Goal: Task Accomplishment & Management: Manage account settings

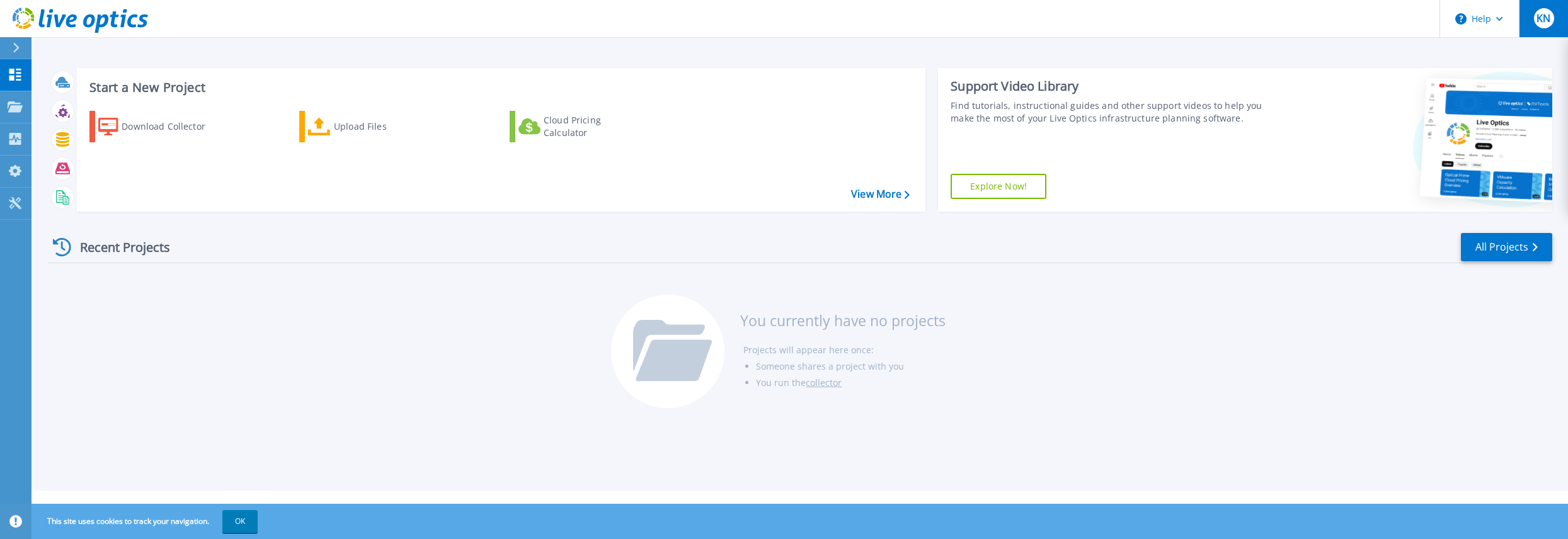
click at [720, 19] on span "KN" at bounding box center [1543, 18] width 14 height 10
click at [720, 20] on span "KN" at bounding box center [1543, 18] width 14 height 10
click at [720, 419] on div "Recent Projects All Projects You currently have no projects Projects will appea…" at bounding box center [800, 321] width 1504 height 199
click at [13, 46] on icon at bounding box center [16, 47] width 7 height 10
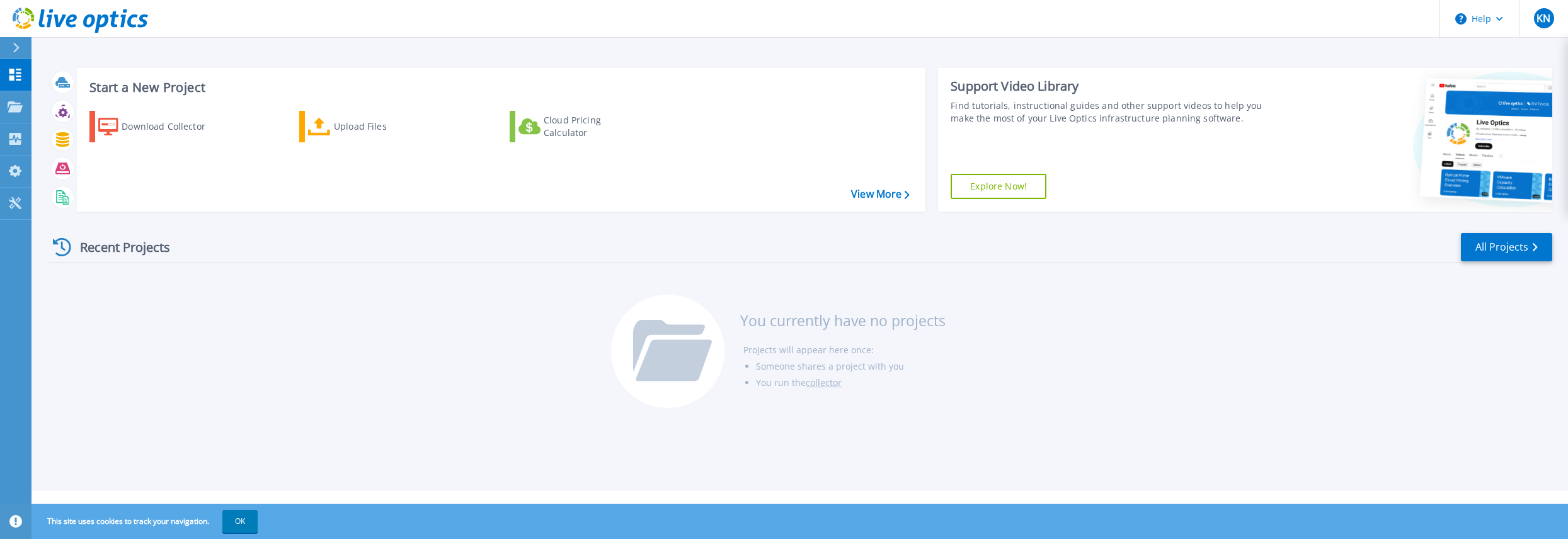
click at [372, 370] on div "Recent Projects All Projects You currently have no projects Projects will appea…" at bounding box center [800, 321] width 1504 height 199
click at [720, 250] on link "All Projects" at bounding box center [1506, 248] width 91 height 29
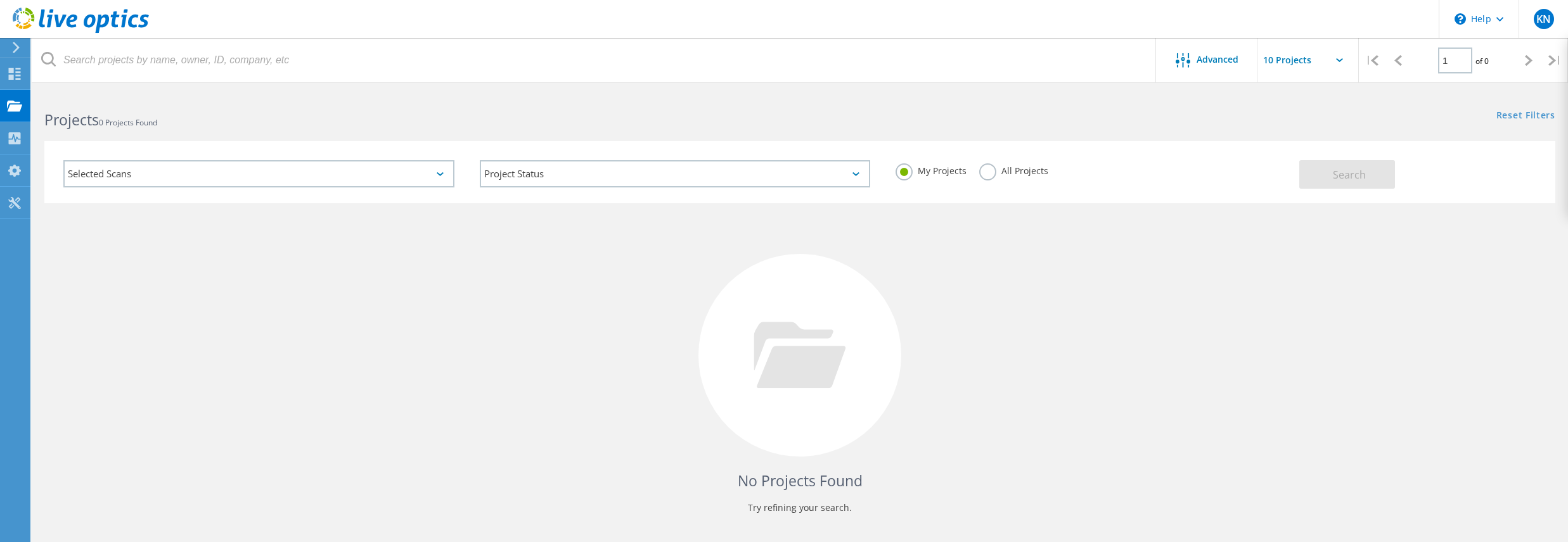
click at [14, 48] on icon at bounding box center [16, 47] width 10 height 11
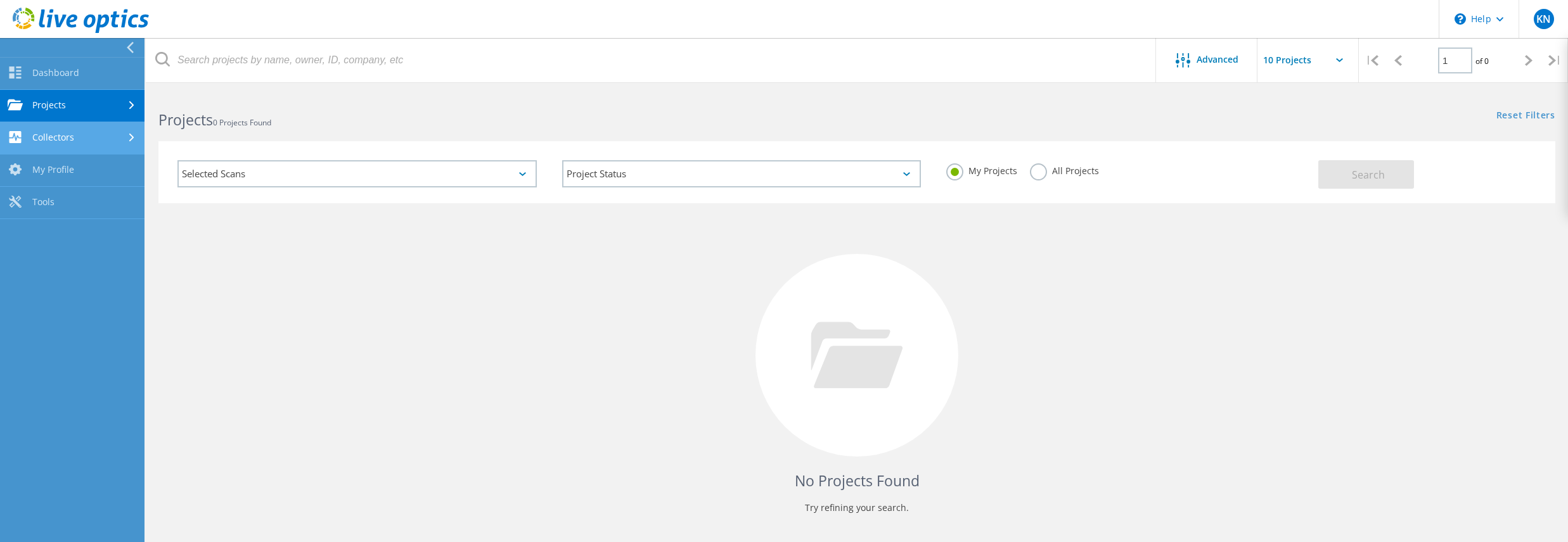
click at [76, 139] on link "Collectors" at bounding box center [72, 139] width 145 height 33
click at [98, 26] on use at bounding box center [81, 20] width 136 height 25
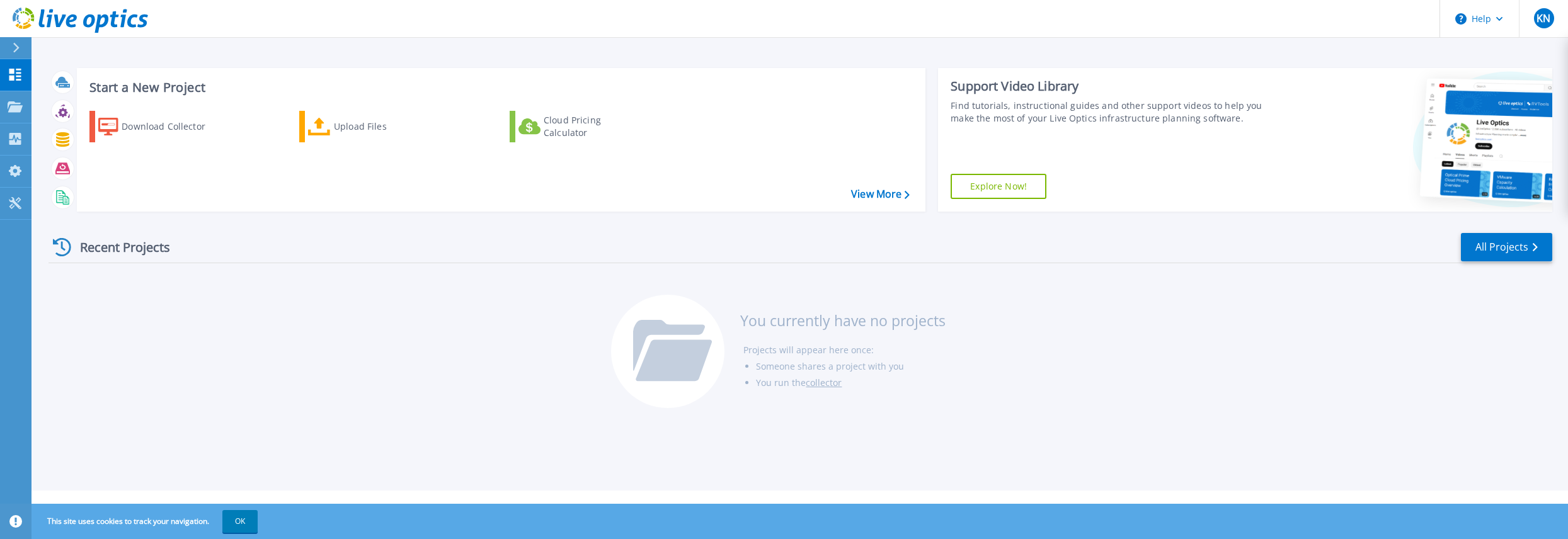
click at [86, 24] on icon at bounding box center [89, 21] width 12 height 14
click at [871, 195] on link "View More" at bounding box center [881, 194] width 59 height 12
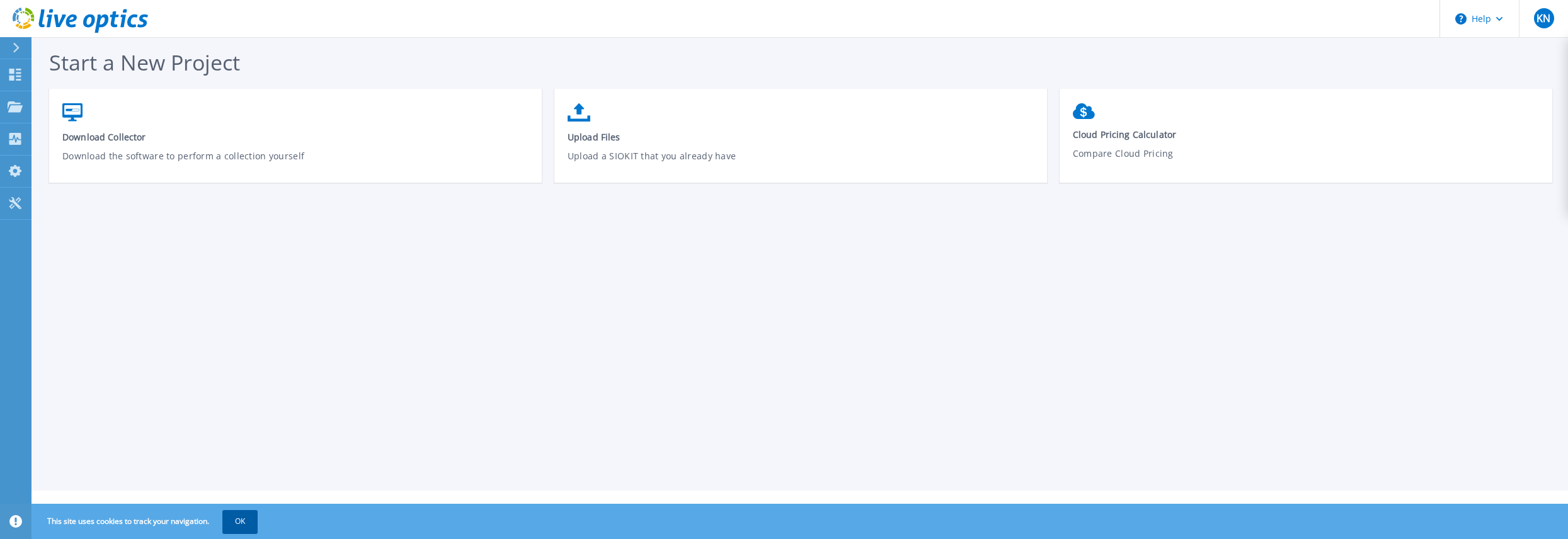
click at [241, 527] on button "OK" at bounding box center [239, 522] width 35 height 23
click at [241, 527] on footer "Privacy Policy Cookies Ads & Email Telemetry EULA Support Version: 25.2.12.1 © …" at bounding box center [799, 510] width 1538 height 38
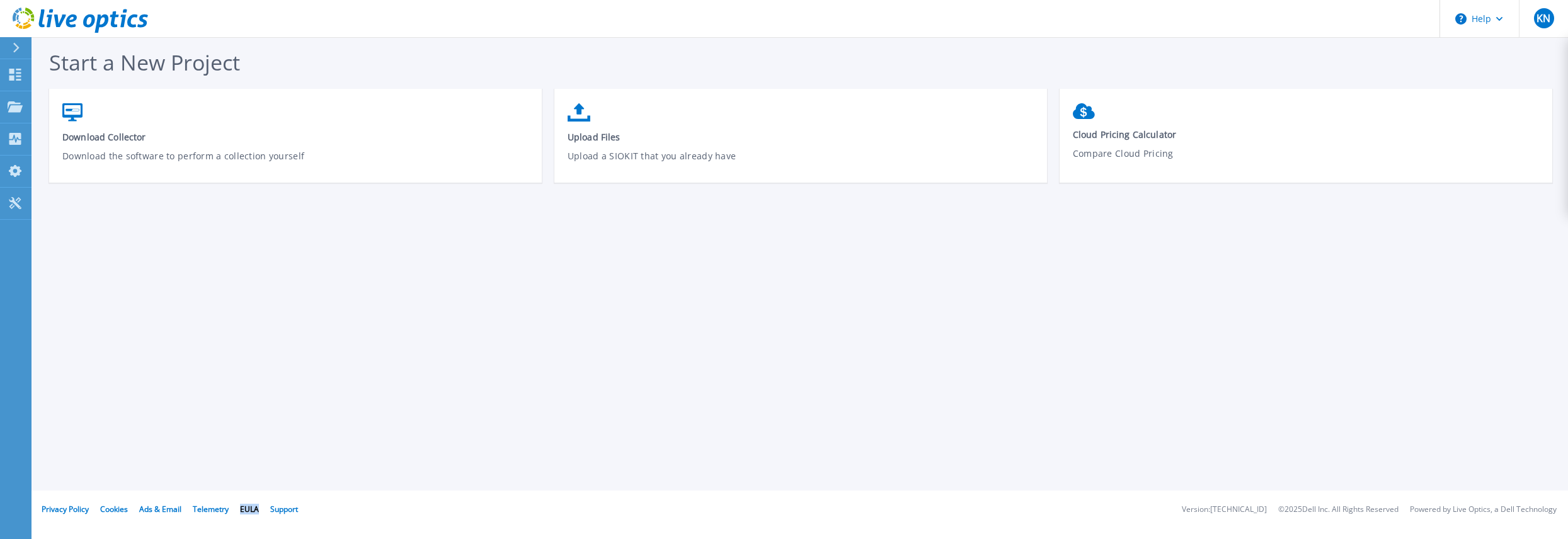
click at [531, 369] on div "Start a New Project Download Collector Download the software to perform a colle…" at bounding box center [799, 245] width 1536 height 491
click at [41, 203] on p "Tools" at bounding box center [44, 204] width 22 height 33
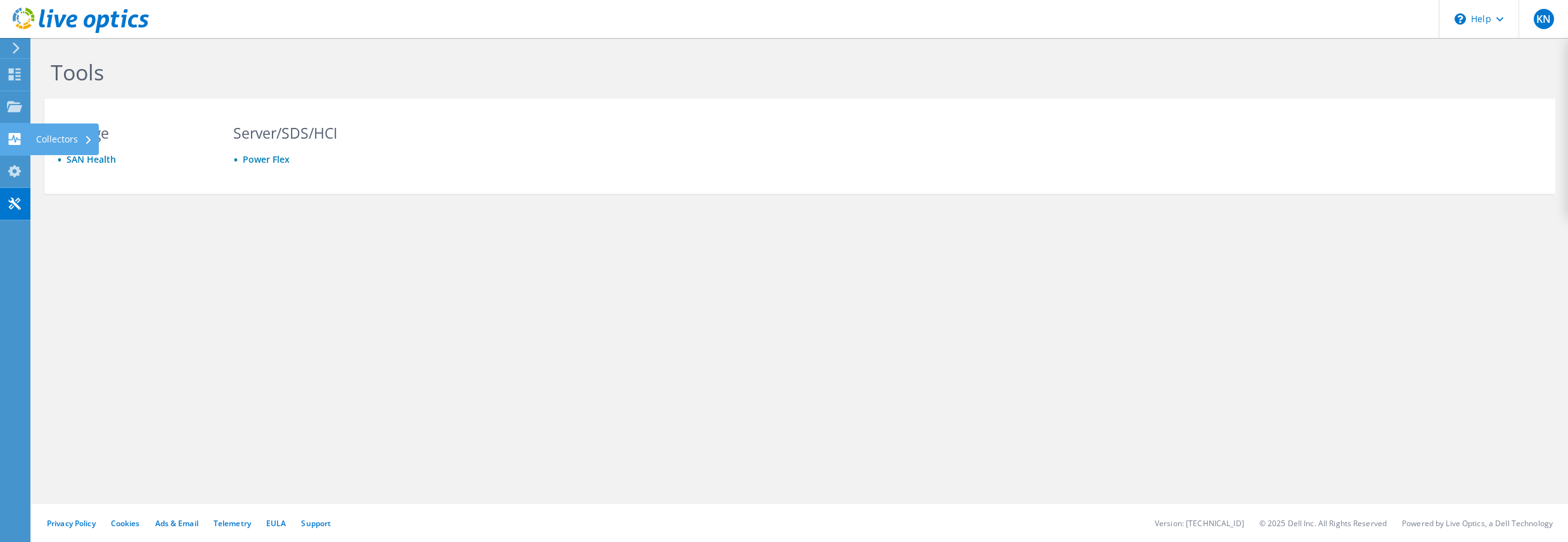
click at [55, 139] on div "Collectors" at bounding box center [64, 139] width 69 height 32
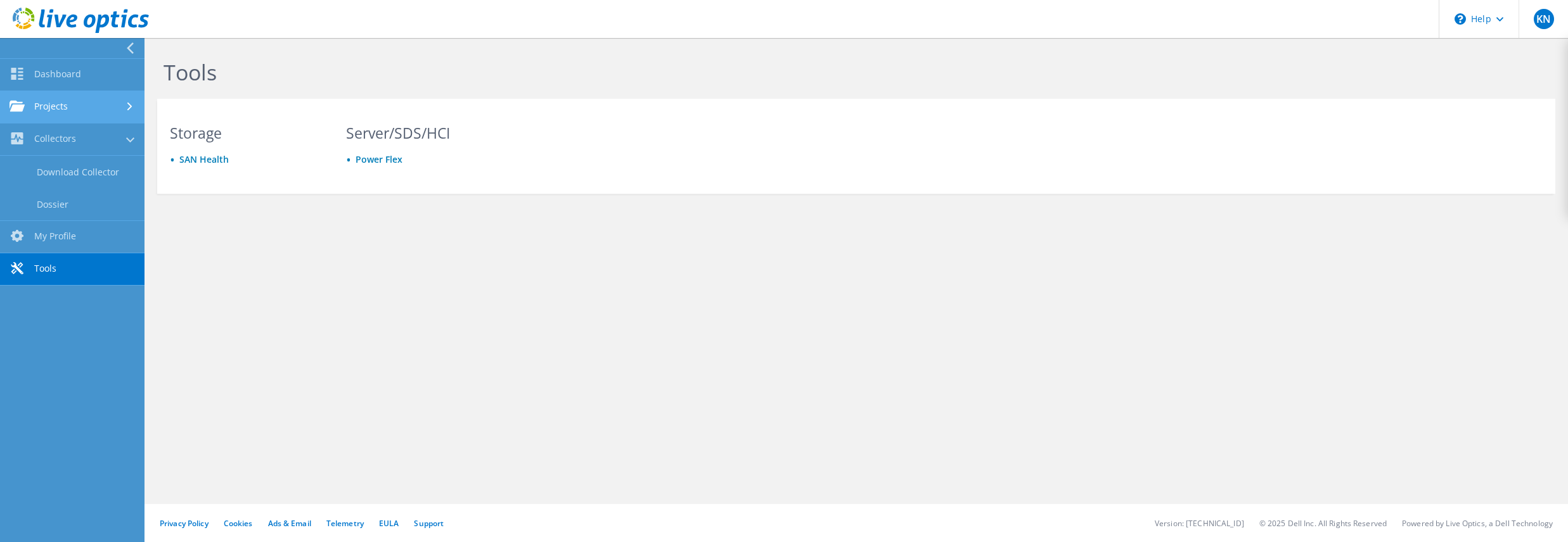
click at [29, 103] on link "Projects" at bounding box center [72, 107] width 145 height 33
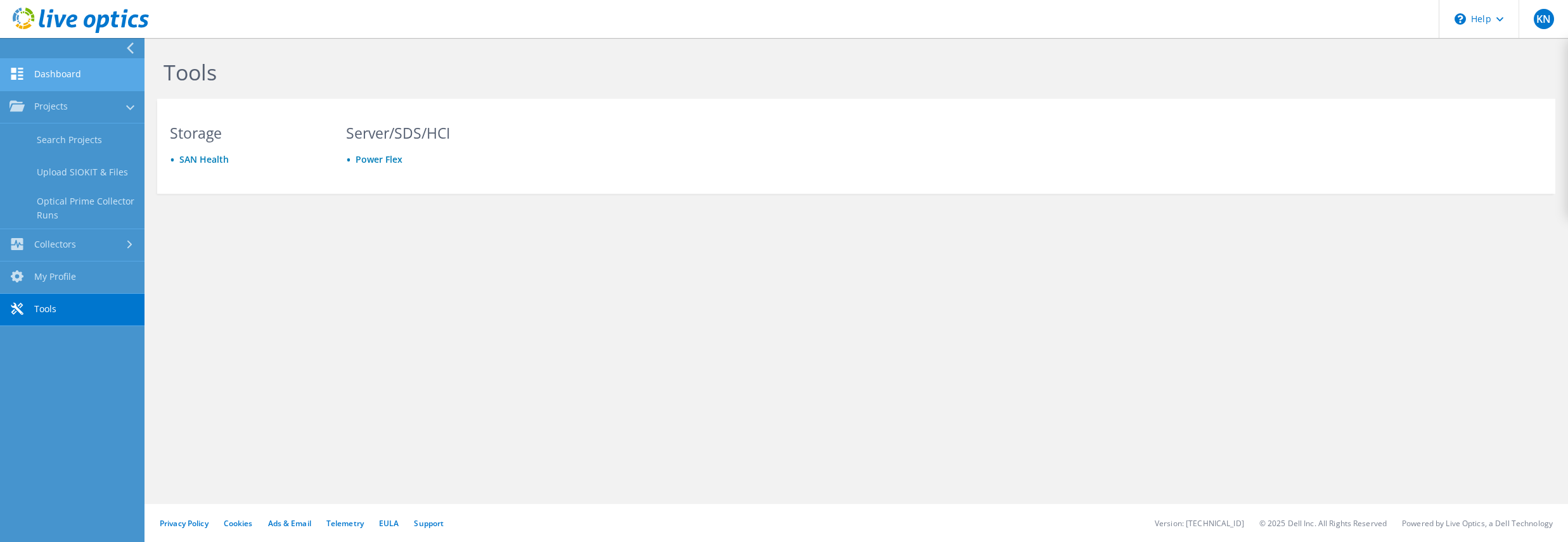
click at [35, 73] on link "Dashboard" at bounding box center [72, 75] width 145 height 33
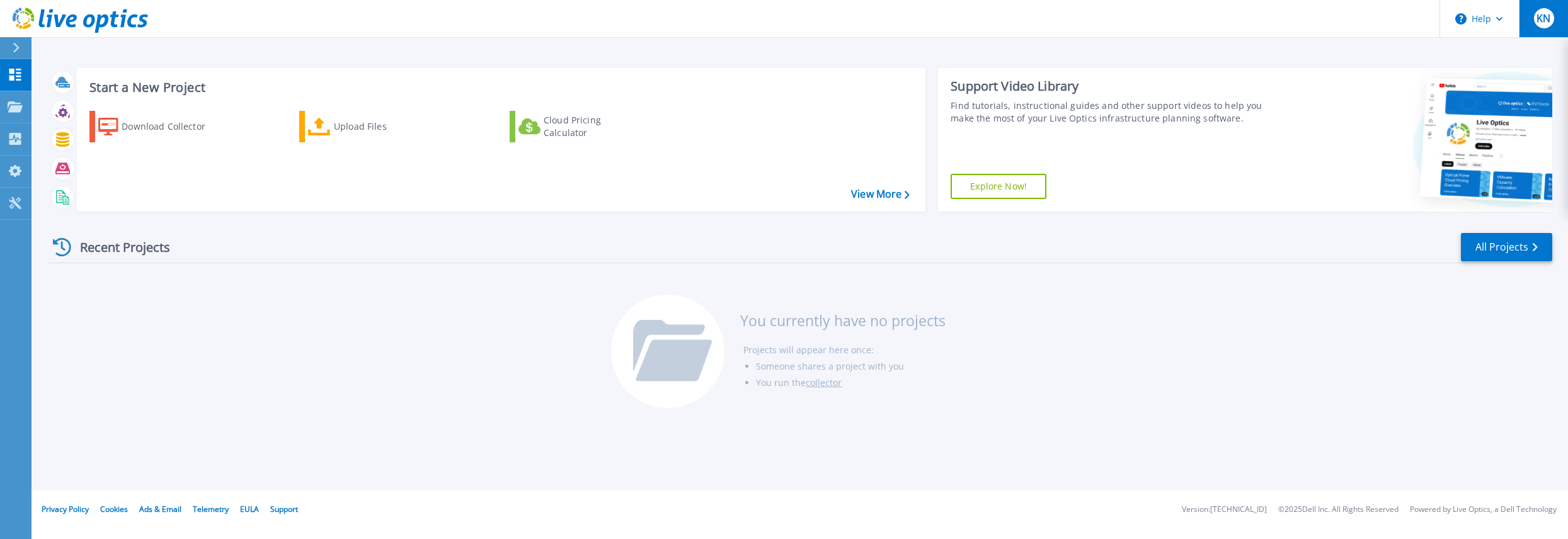
click at [1541, 17] on span "KN" at bounding box center [1543, 18] width 14 height 10
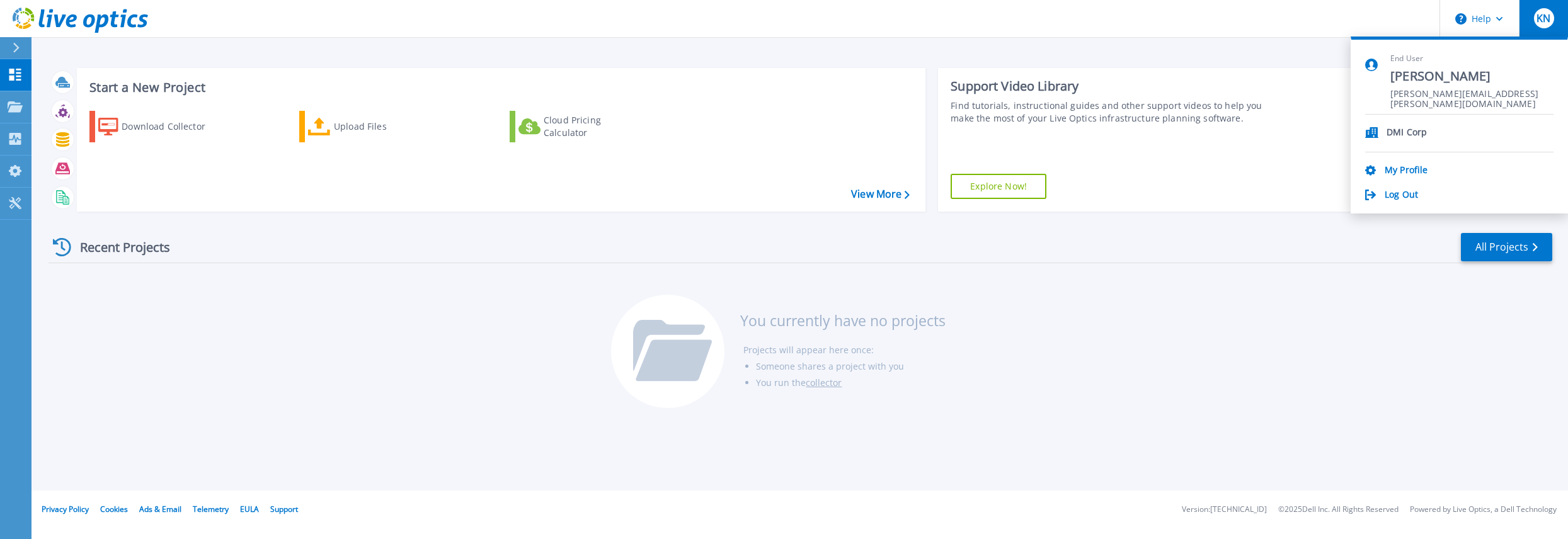
click at [1541, 17] on span "KN" at bounding box center [1543, 18] width 14 height 10
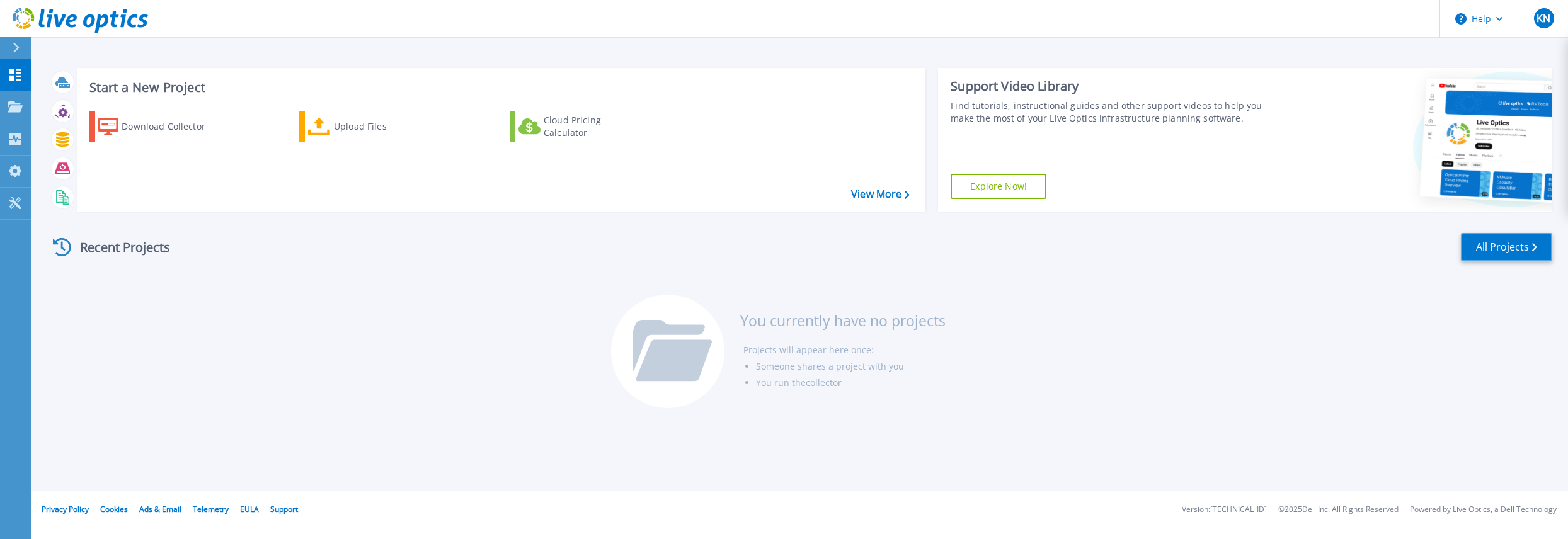
click at [1519, 254] on link "All Projects" at bounding box center [1506, 248] width 91 height 29
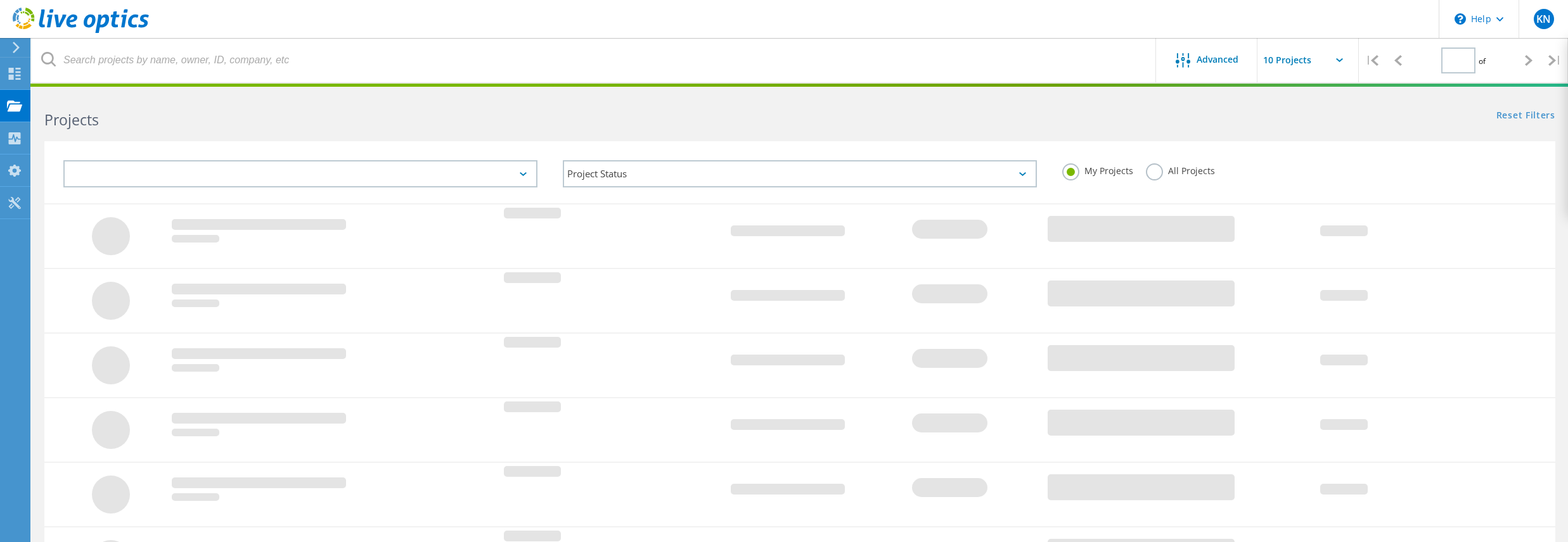
type input "1"
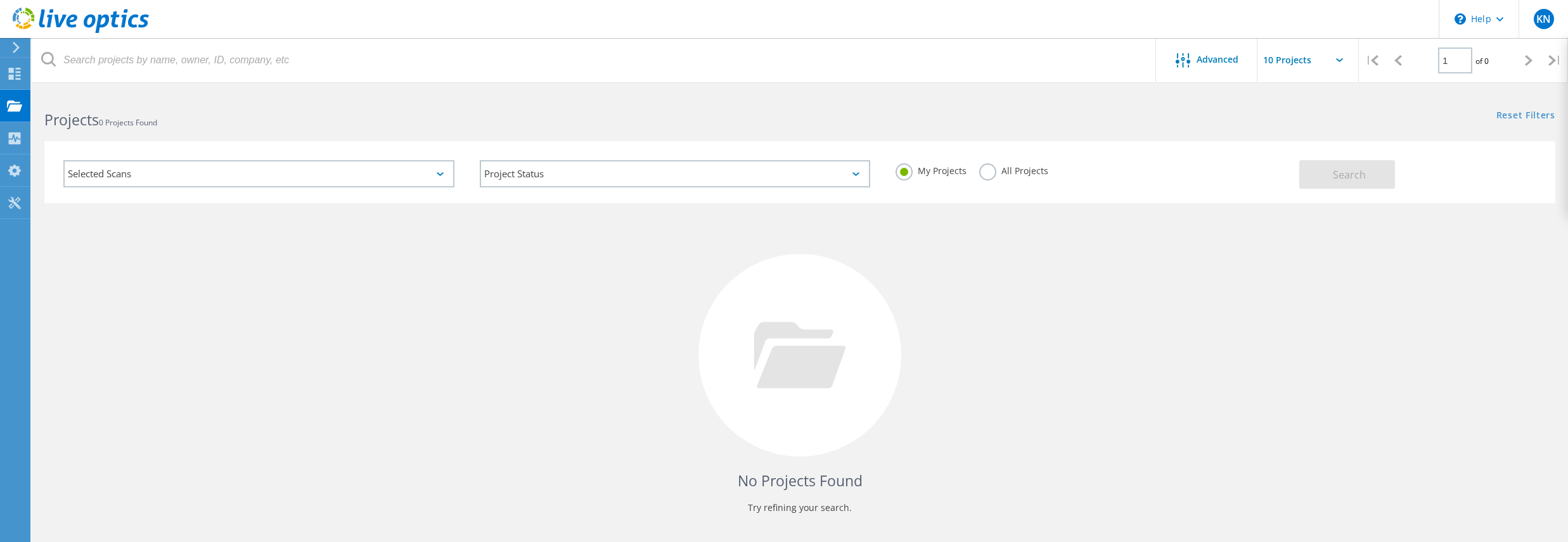
click at [437, 173] on icon at bounding box center [440, 174] width 7 height 4
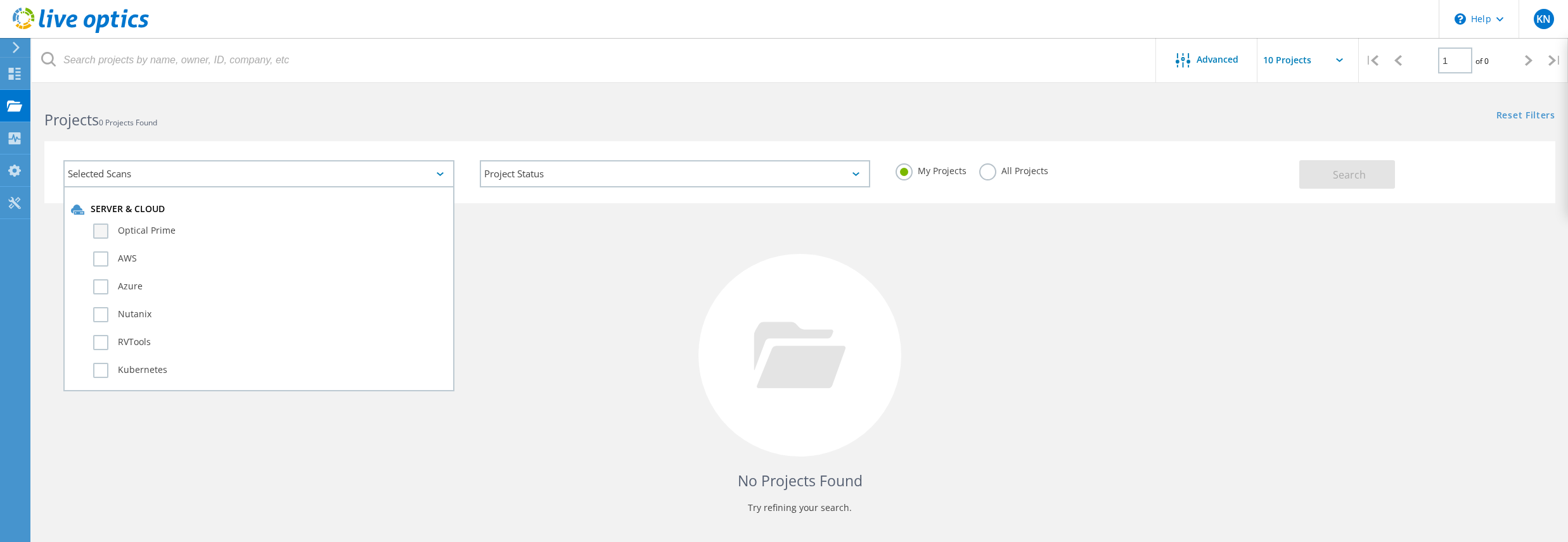
click at [95, 231] on label "Optical Prime" at bounding box center [270, 231] width 354 height 15
click at [0, 0] on input "Optical Prime" at bounding box center [0, 0] width 0 height 0
click at [1353, 170] on span "Search" at bounding box center [1350, 175] width 33 height 14
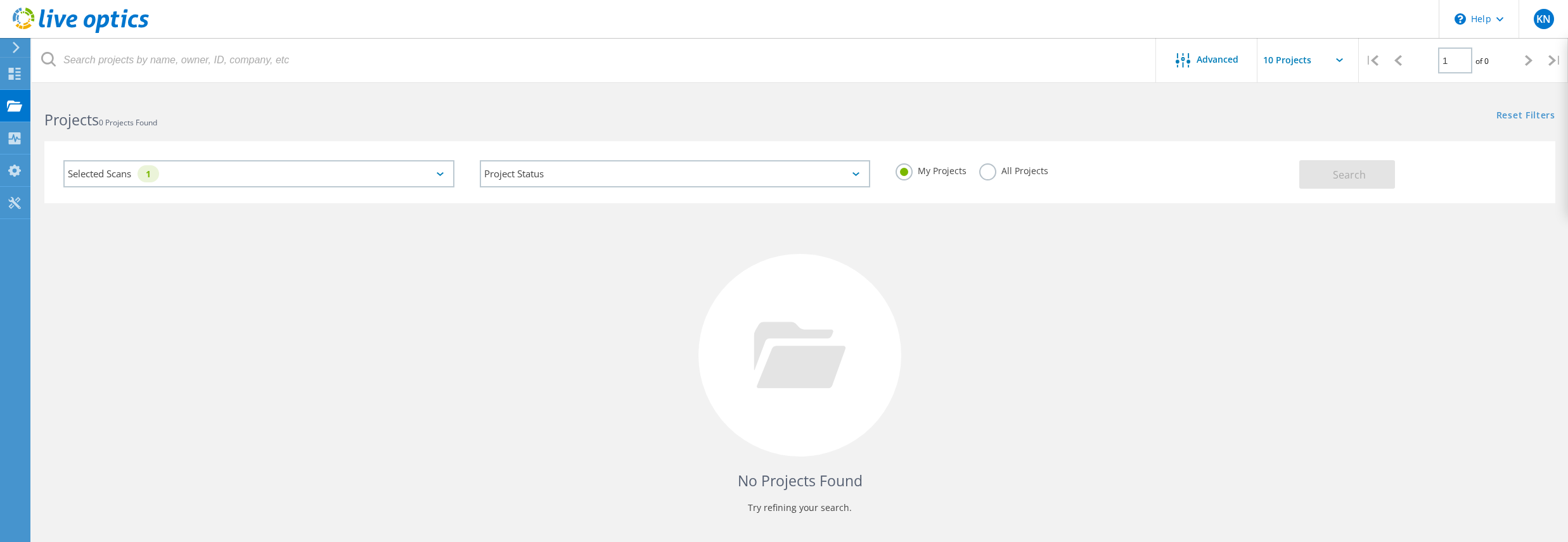
click at [991, 173] on label "All Projects" at bounding box center [1014, 170] width 69 height 12
click at [0, 0] on input "All Projects" at bounding box center [0, 0] width 0 height 0
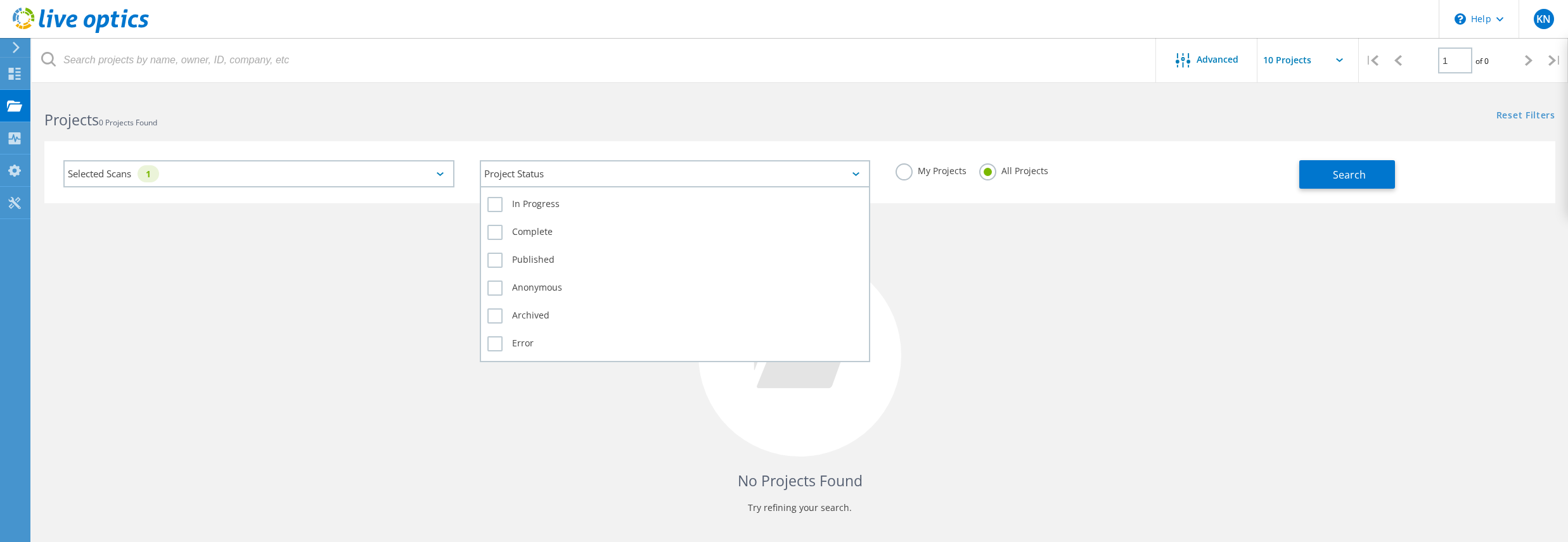
click at [830, 172] on div "Project Status" at bounding box center [675, 174] width 391 height 27
click at [829, 172] on div "Project Status" at bounding box center [675, 174] width 391 height 27
click at [494, 228] on label "Complete" at bounding box center [676, 232] width 376 height 15
click at [0, 0] on input "Complete" at bounding box center [0, 0] width 0 height 0
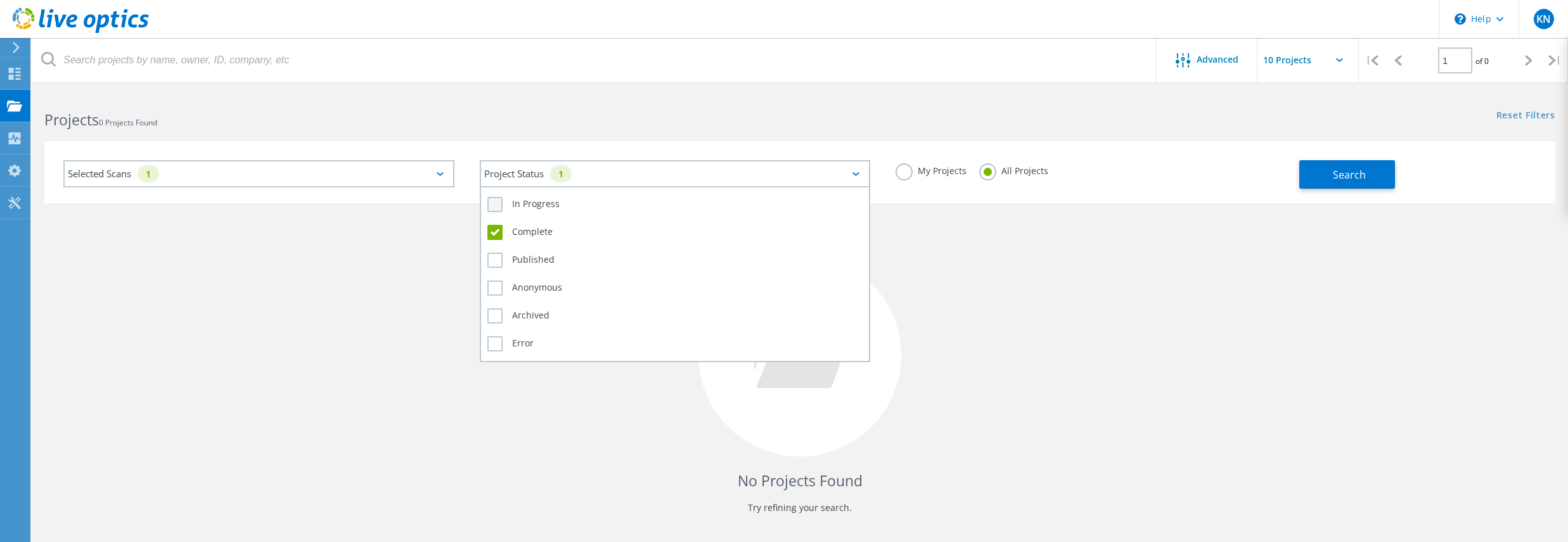
click at [492, 201] on label "In Progress" at bounding box center [676, 204] width 376 height 15
click at [0, 0] on input "In Progress" at bounding box center [0, 0] width 0 height 0
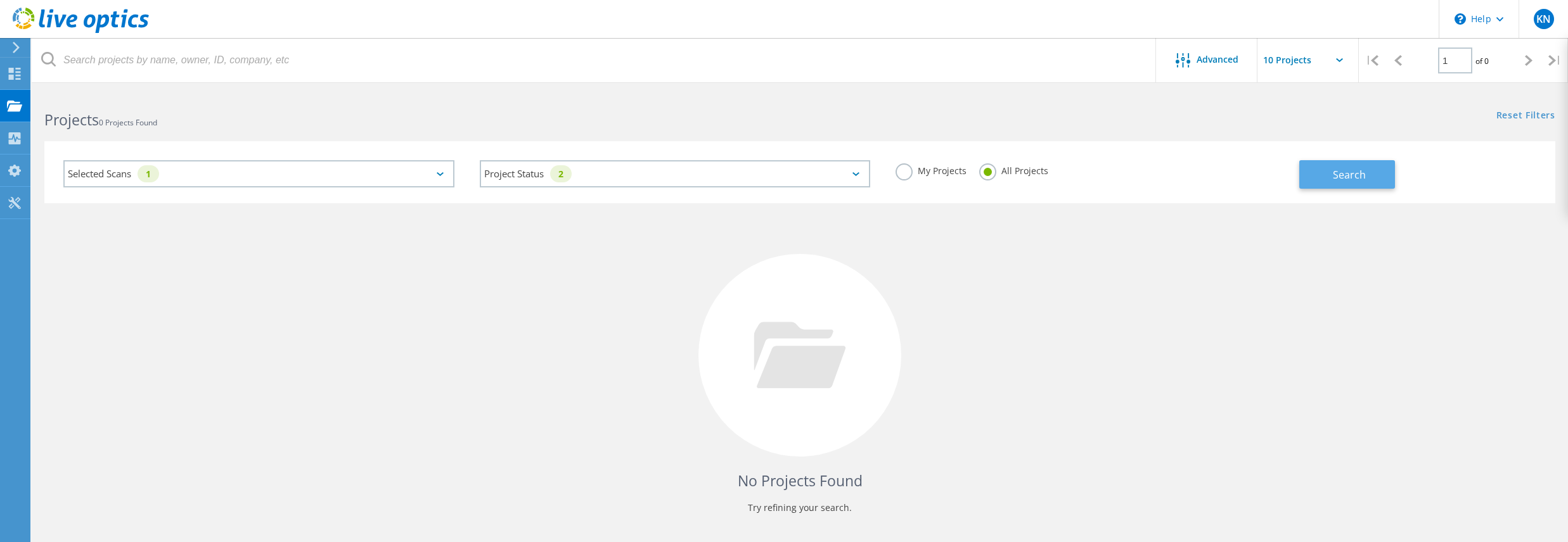
click at [1339, 171] on span "Search" at bounding box center [1350, 175] width 33 height 14
click at [1339, 171] on button "Search" at bounding box center [1348, 175] width 95 height 29
click at [815, 376] on icon at bounding box center [800, 355] width 92 height 67
drag, startPoint x: 815, startPoint y: 376, endPoint x: 770, endPoint y: 378, distance: 45.0
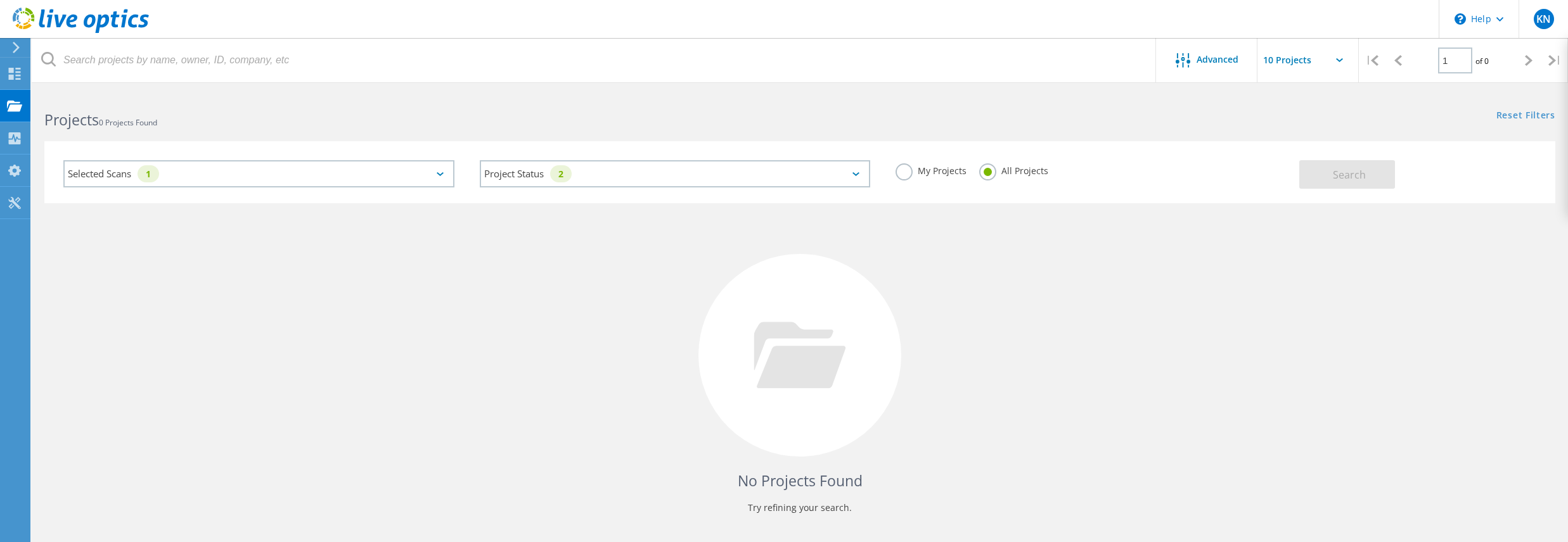
click at [770, 378] on icon at bounding box center [800, 355] width 92 height 67
click at [247, 176] on div "Selected Scans 1" at bounding box center [259, 174] width 391 height 27
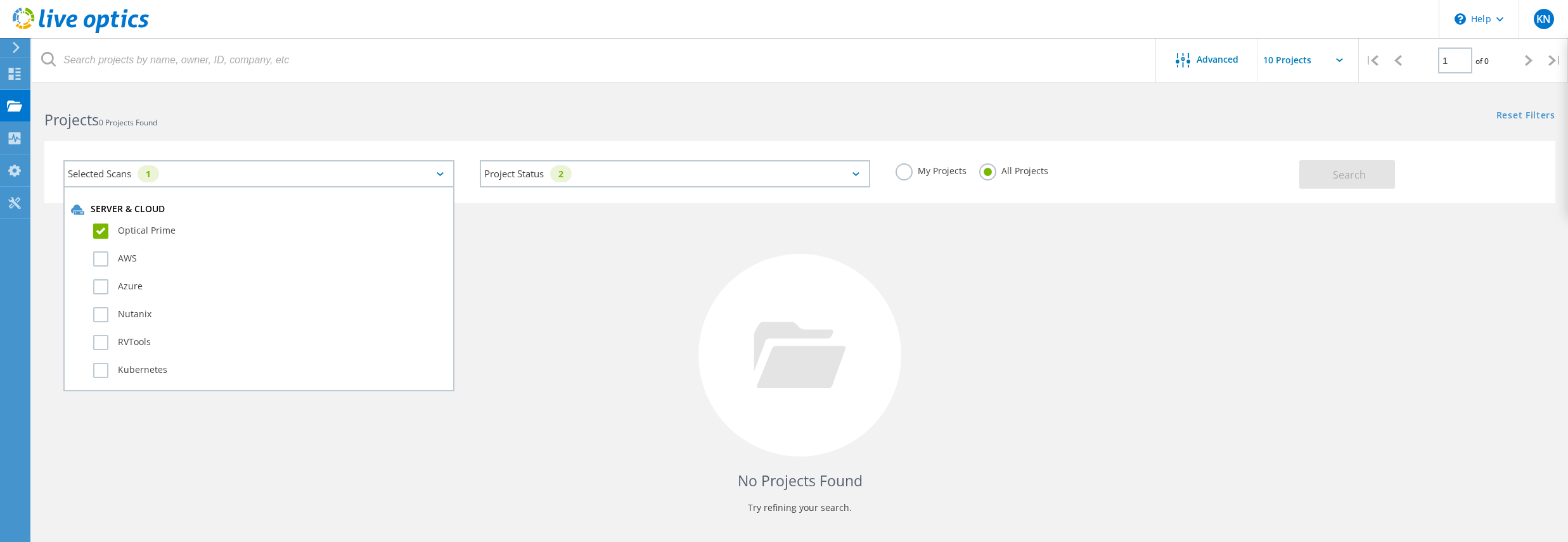
click at [754, 372] on icon at bounding box center [800, 355] width 92 height 67
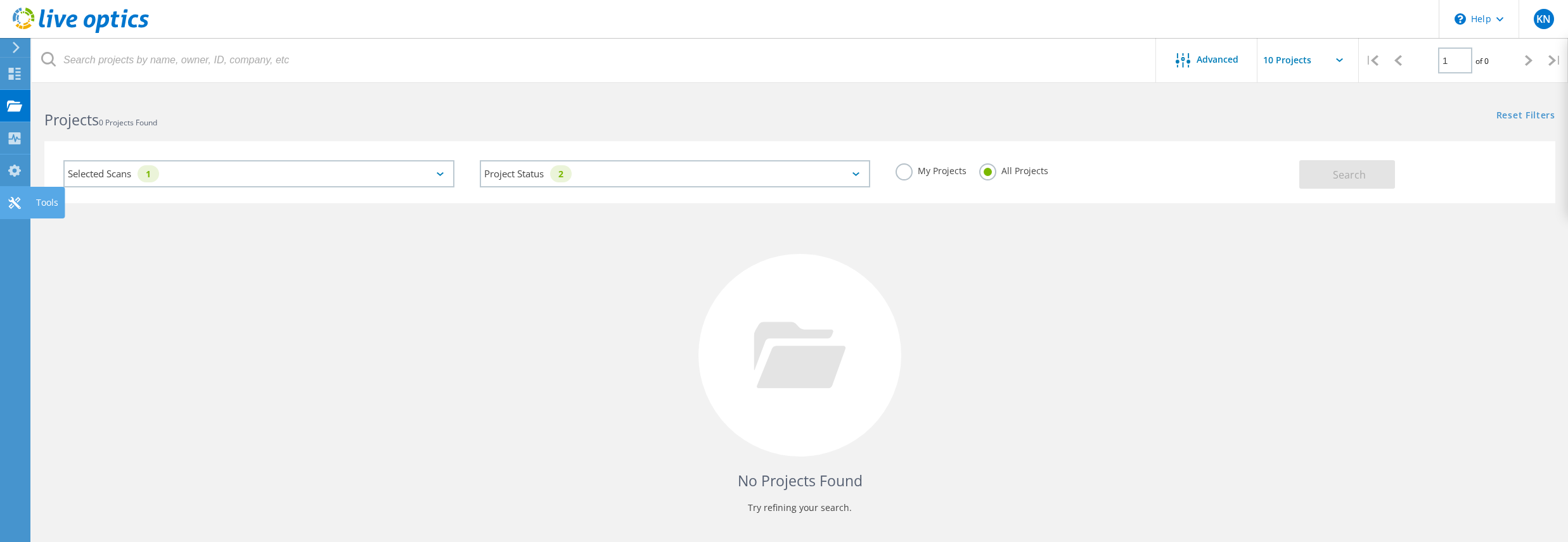
click at [10, 205] on icon at bounding box center [14, 203] width 15 height 12
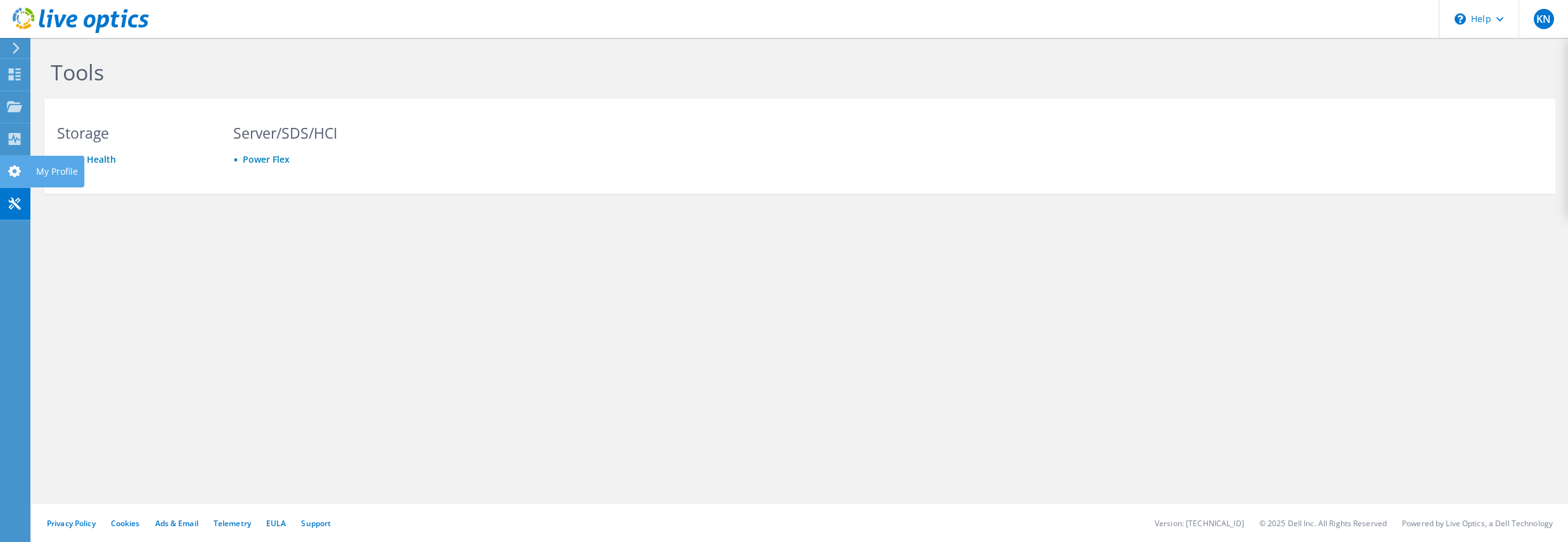
click at [15, 167] on use at bounding box center [14, 171] width 13 height 12
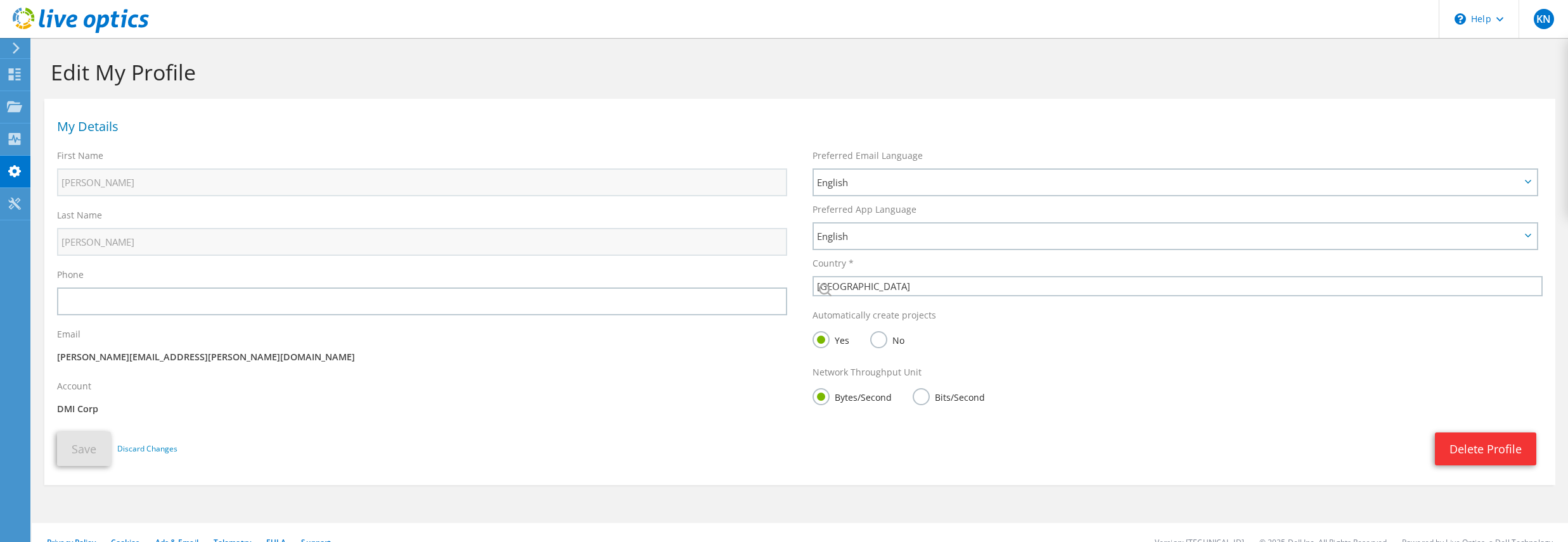
select select "224"
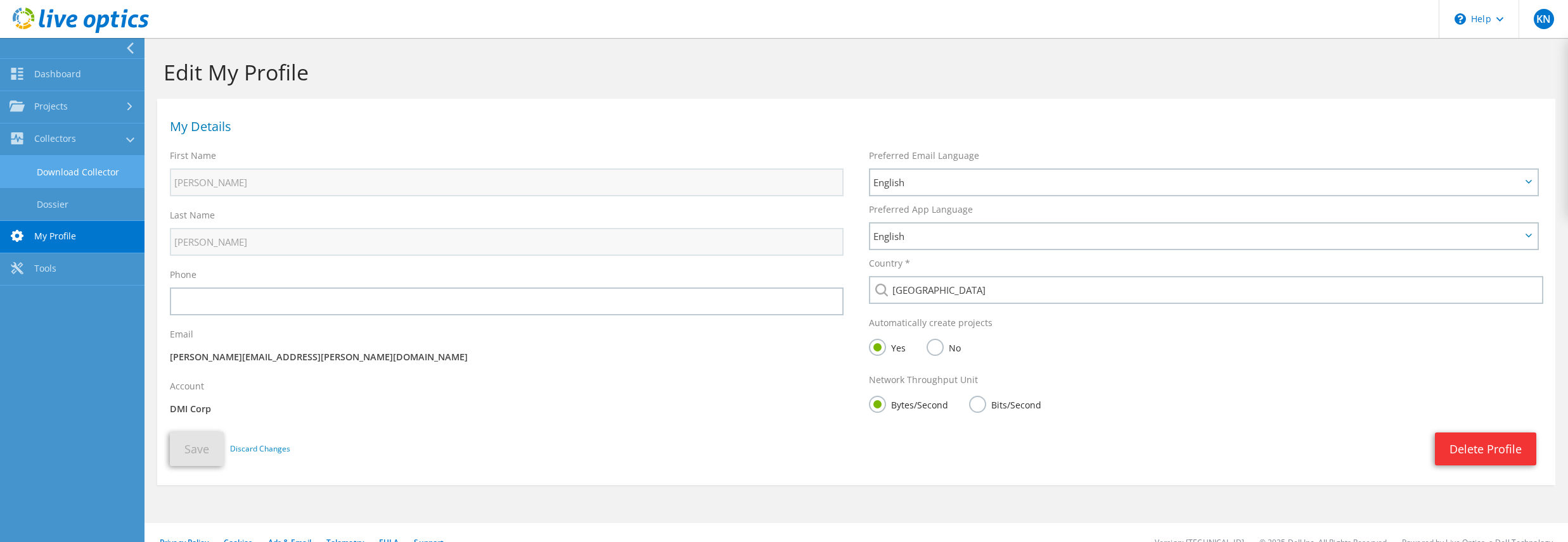
click at [71, 172] on link "Download Collector" at bounding box center [72, 172] width 145 height 33
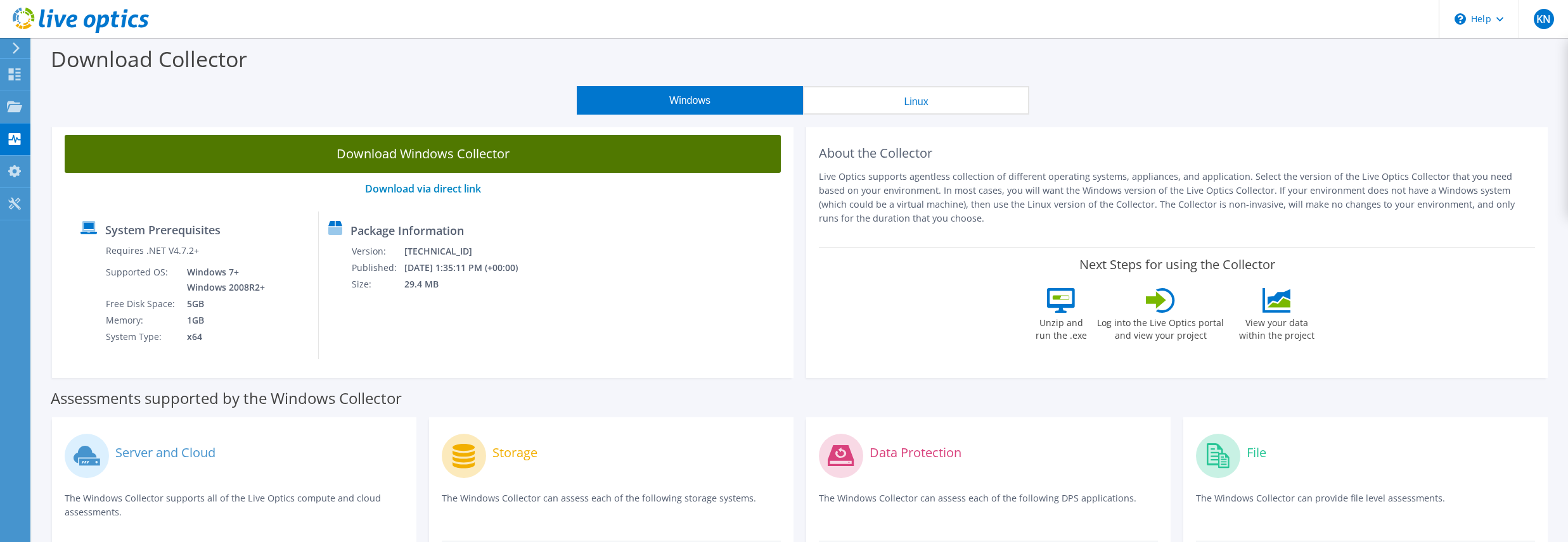
click at [422, 156] on link "Download Windows Collector" at bounding box center [423, 154] width 717 height 38
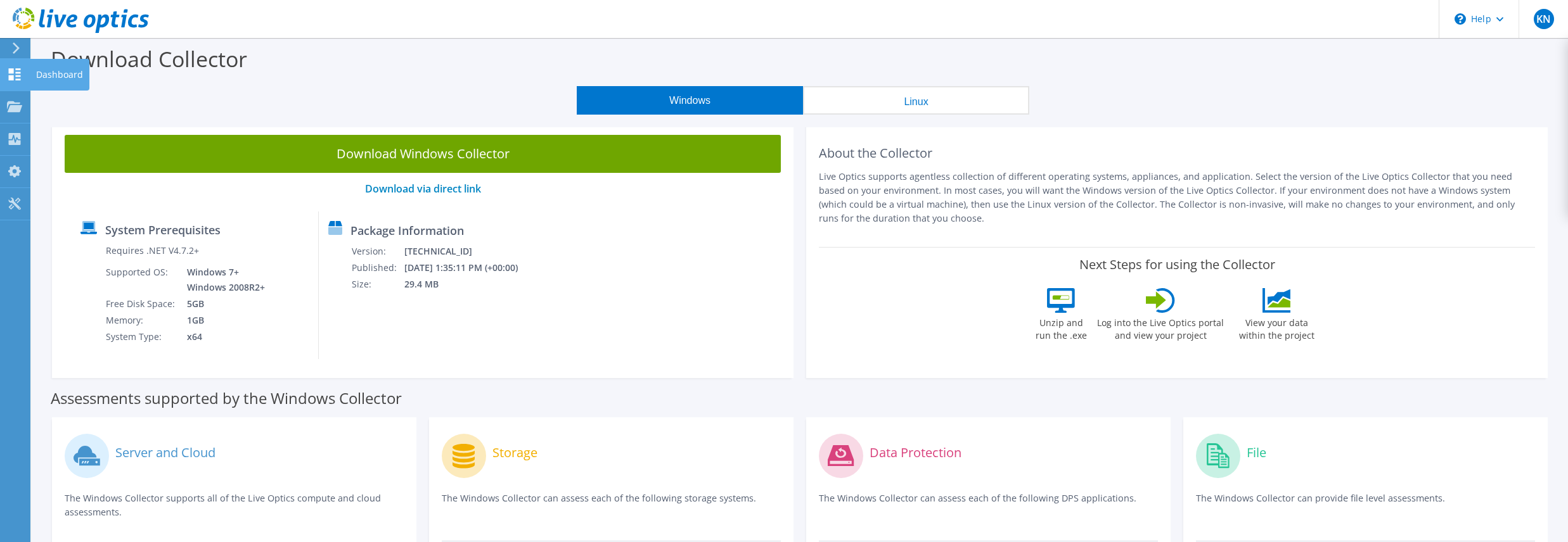
click at [21, 79] on icon at bounding box center [14, 74] width 15 height 12
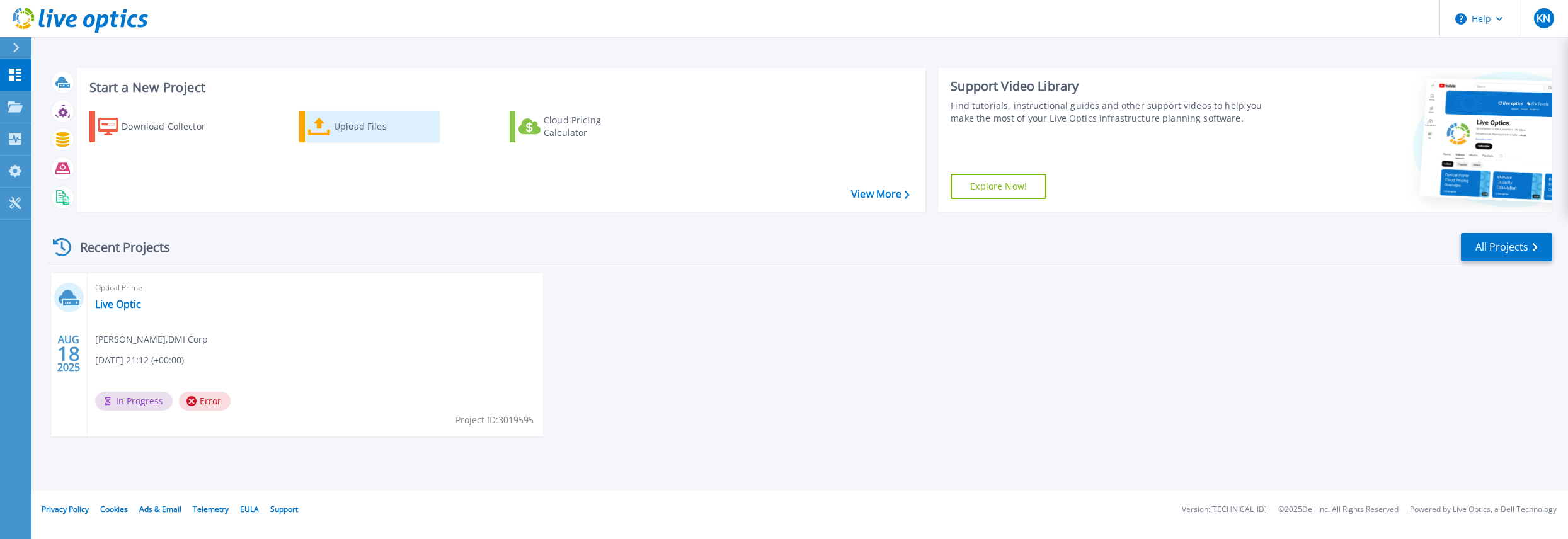
click at [324, 126] on icon at bounding box center [319, 126] width 23 height 18
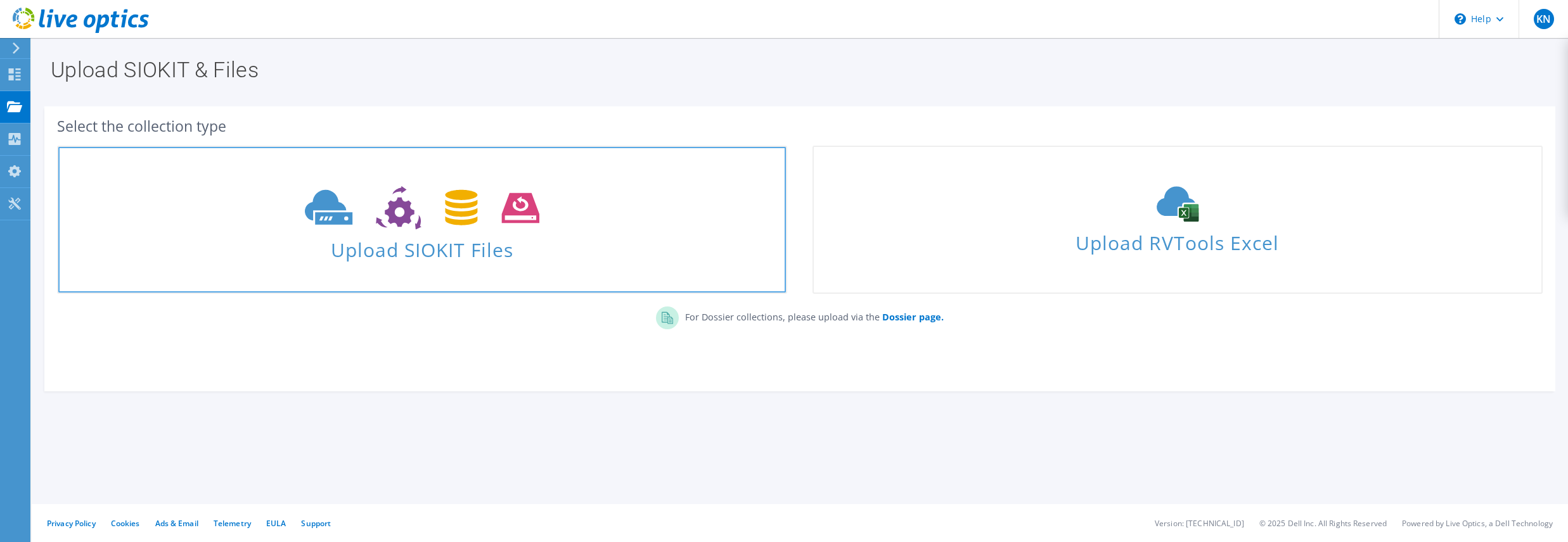
click at [385, 254] on span "Upload SIOKIT Files" at bounding box center [422, 246] width 728 height 27
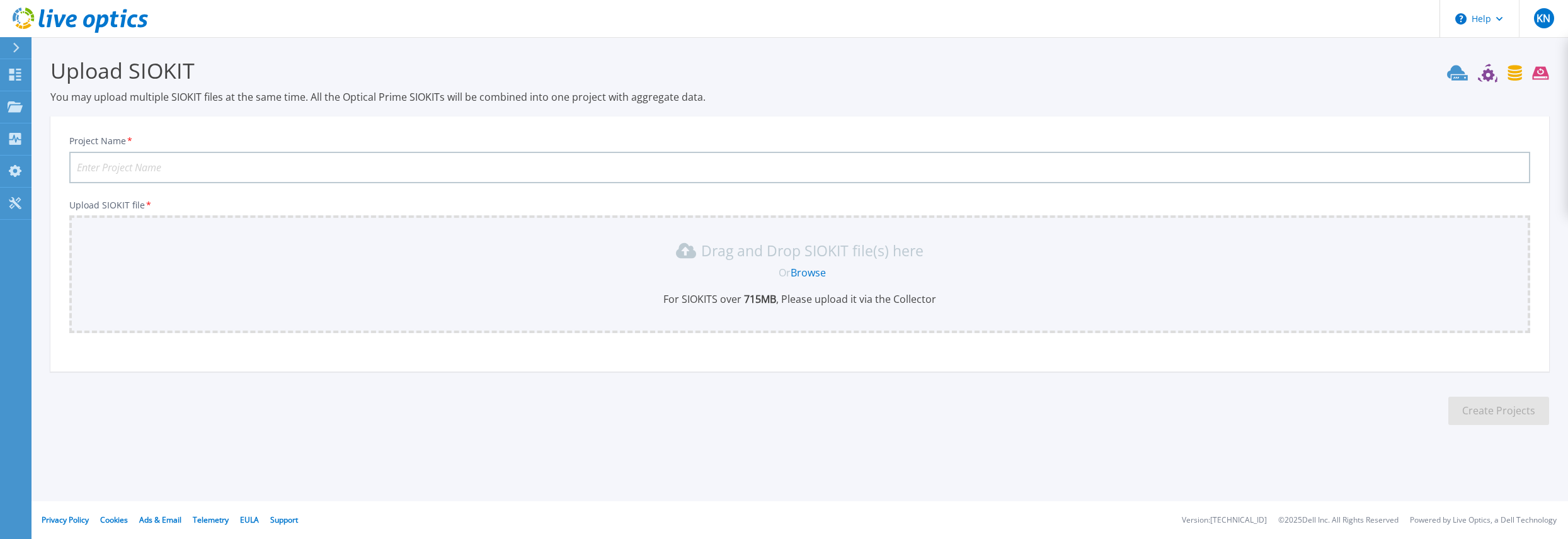
click at [810, 272] on link "Browse" at bounding box center [808, 273] width 35 height 14
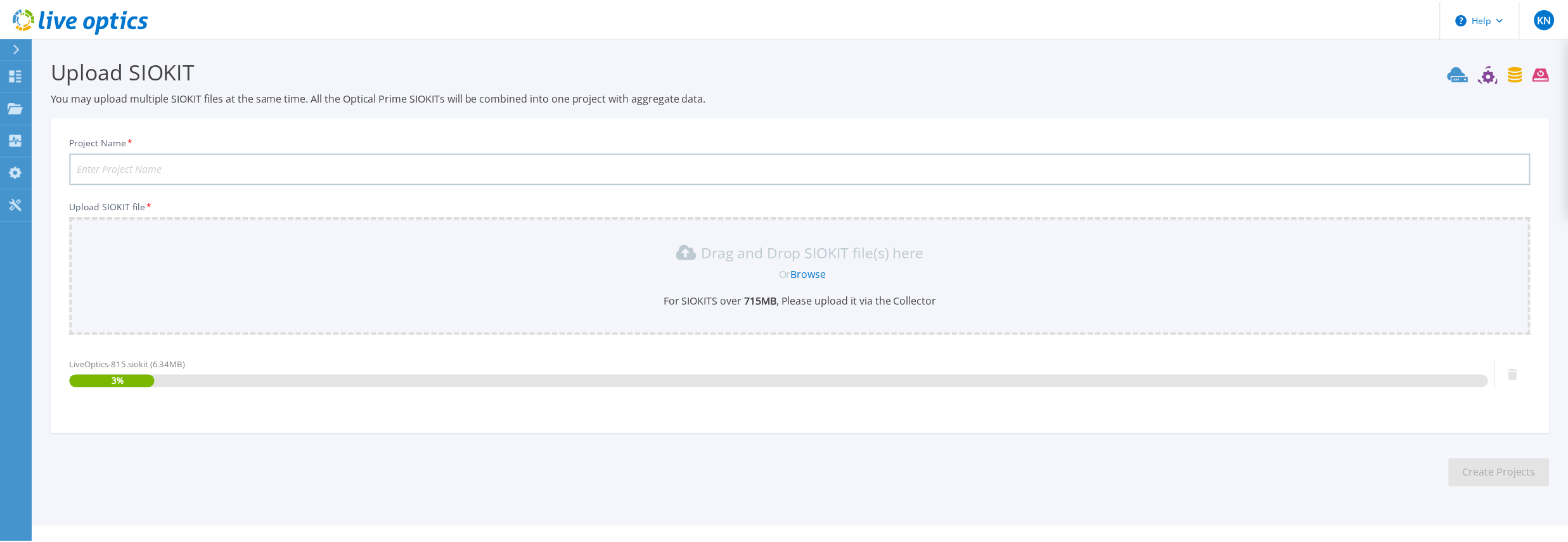
scroll to position [23, 0]
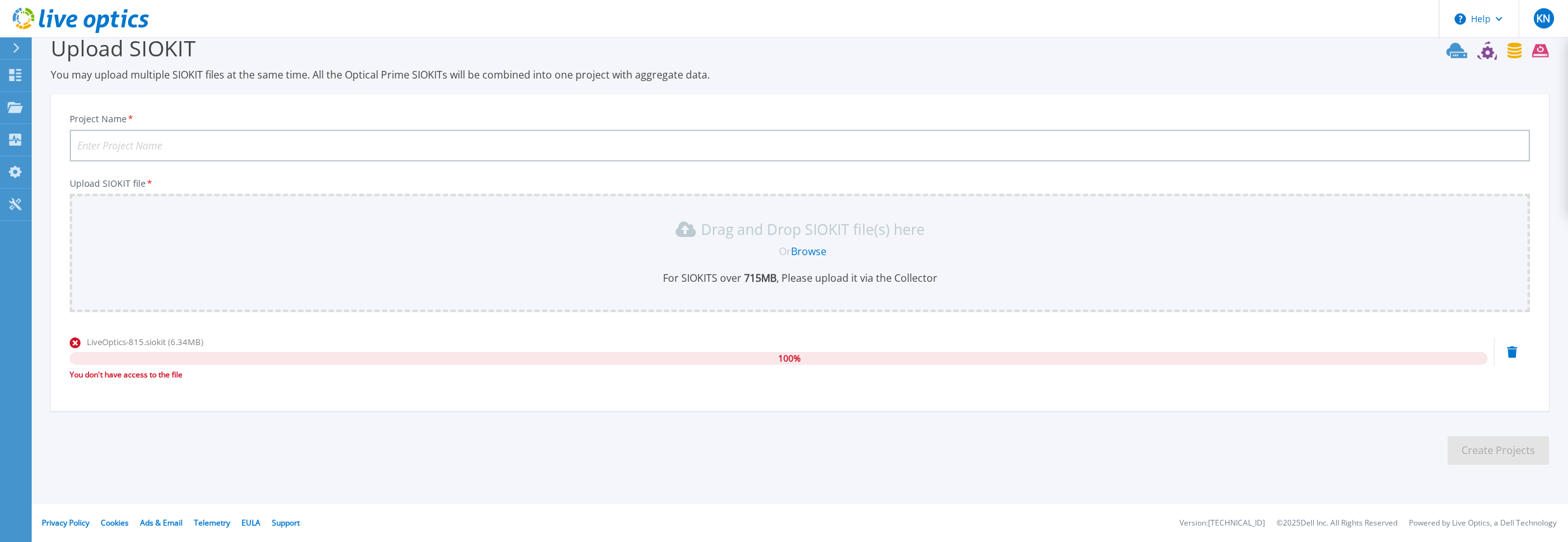
click at [13, 48] on icon at bounding box center [16, 48] width 7 height 10
click at [1001, 37] on header "Help KN End User Keith Nguyen Keith.Nguyen@DMICorp.com DMI Corp My Profile Log …" at bounding box center [784, 19] width 1568 height 38
click at [15, 45] on icon at bounding box center [17, 48] width 6 height 10
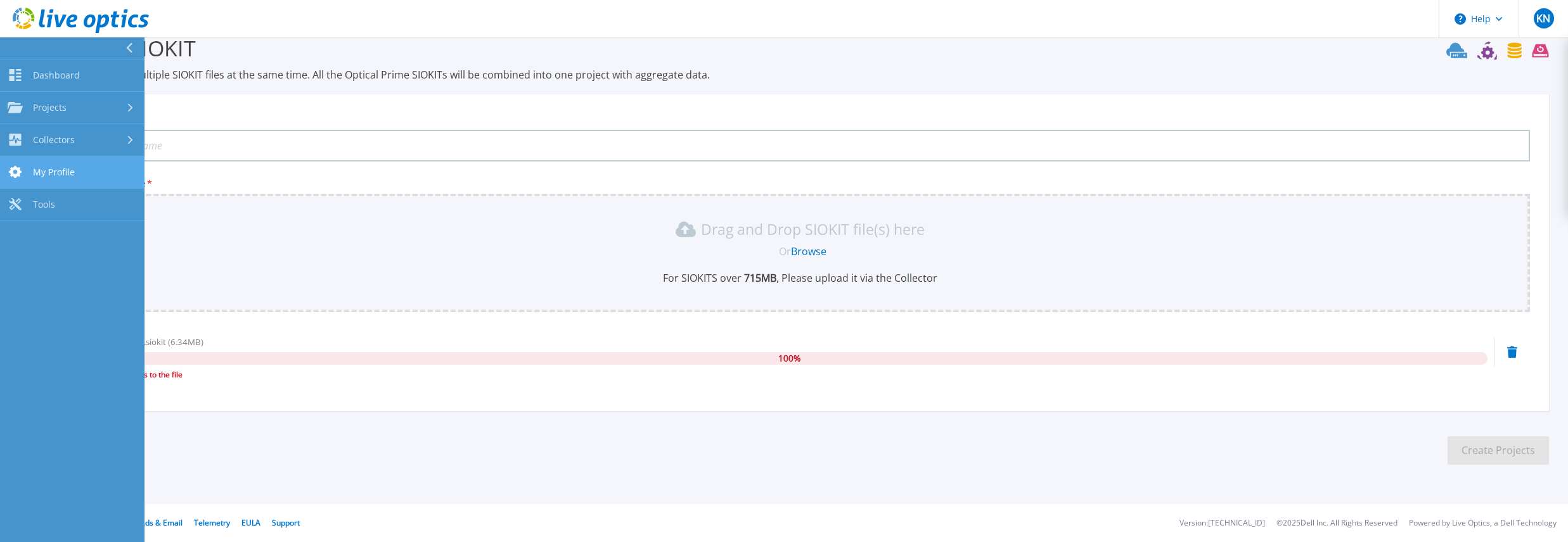
click at [56, 173] on span "My Profile" at bounding box center [54, 172] width 42 height 11
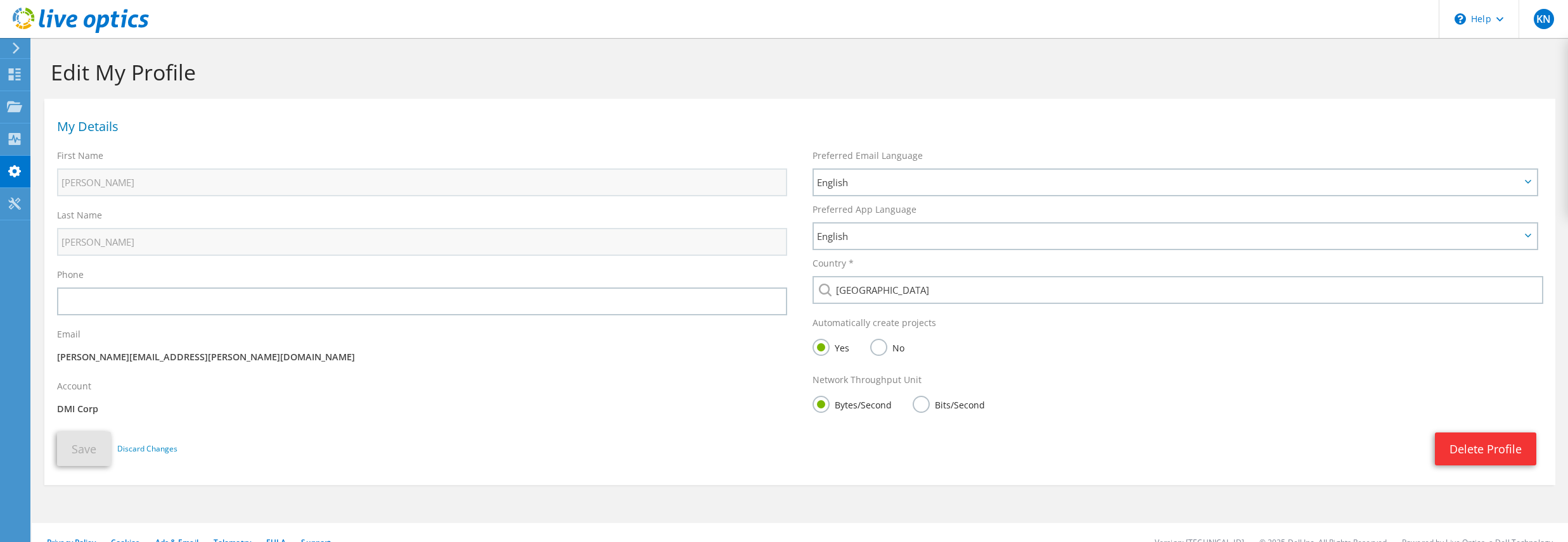
click at [41, 137] on form "Edit My Profile My Details First Name Keith Last Name Nguyen Phone Email" at bounding box center [800, 261] width 1524 height 447
click at [14, 136] on use at bounding box center [15, 139] width 12 height 12
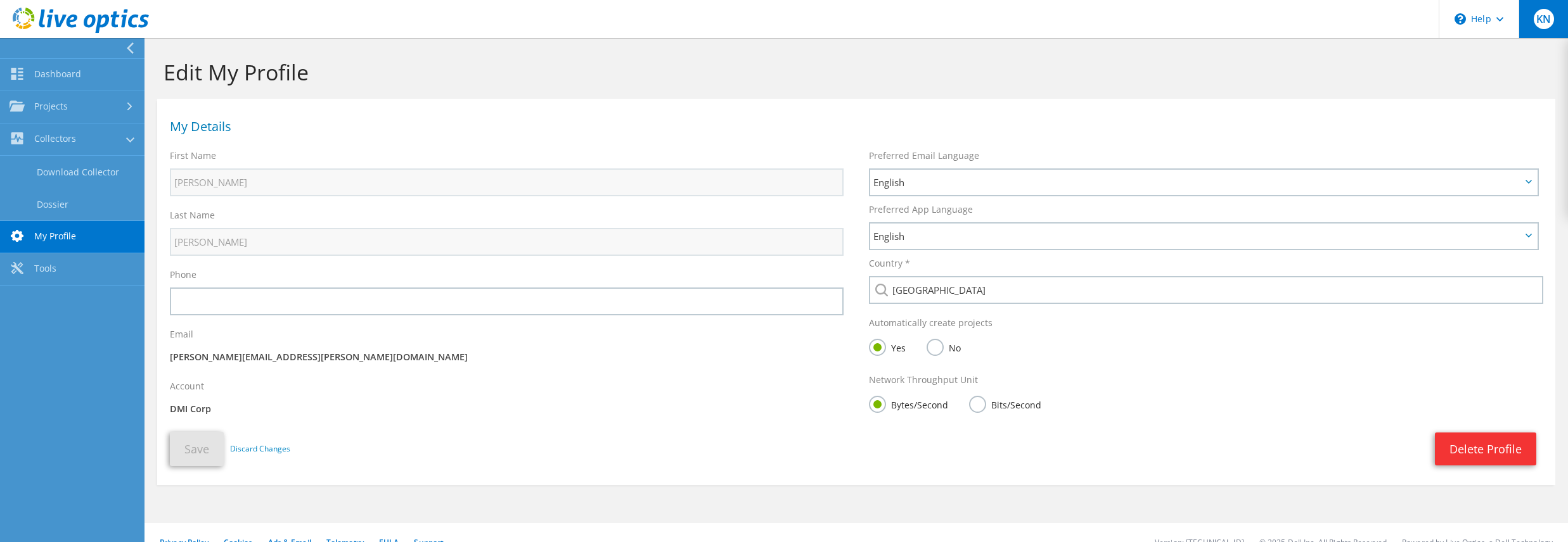
click at [1547, 14] on span "KN" at bounding box center [1544, 19] width 20 height 20
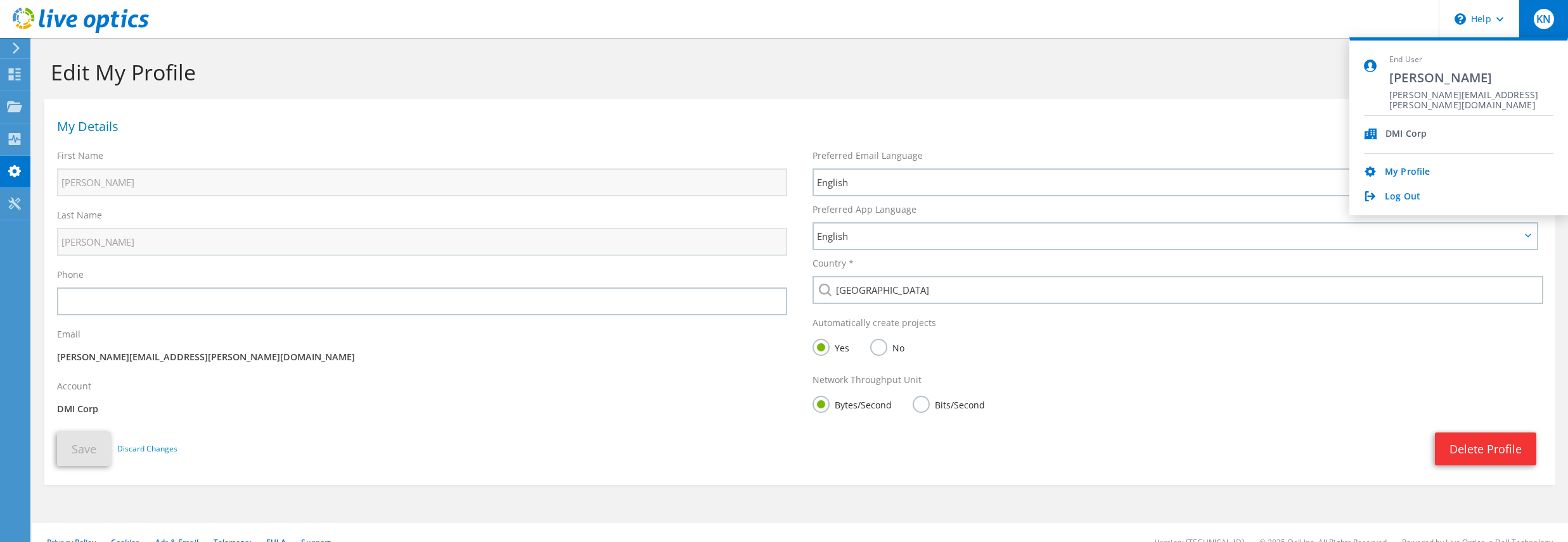
click at [1373, 132] on icon at bounding box center [1371, 134] width 14 height 11
click at [1074, 96] on div "Edit My Profile" at bounding box center [800, 68] width 1524 height 61
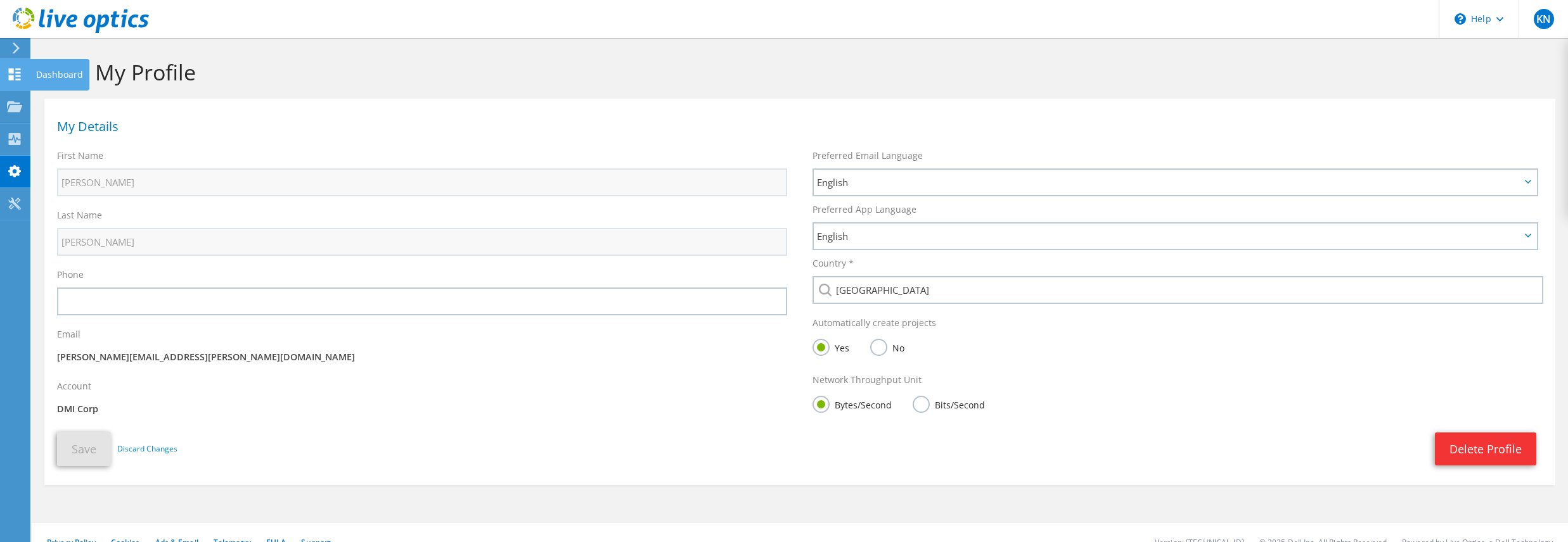
click at [11, 73] on use at bounding box center [15, 74] width 12 height 12
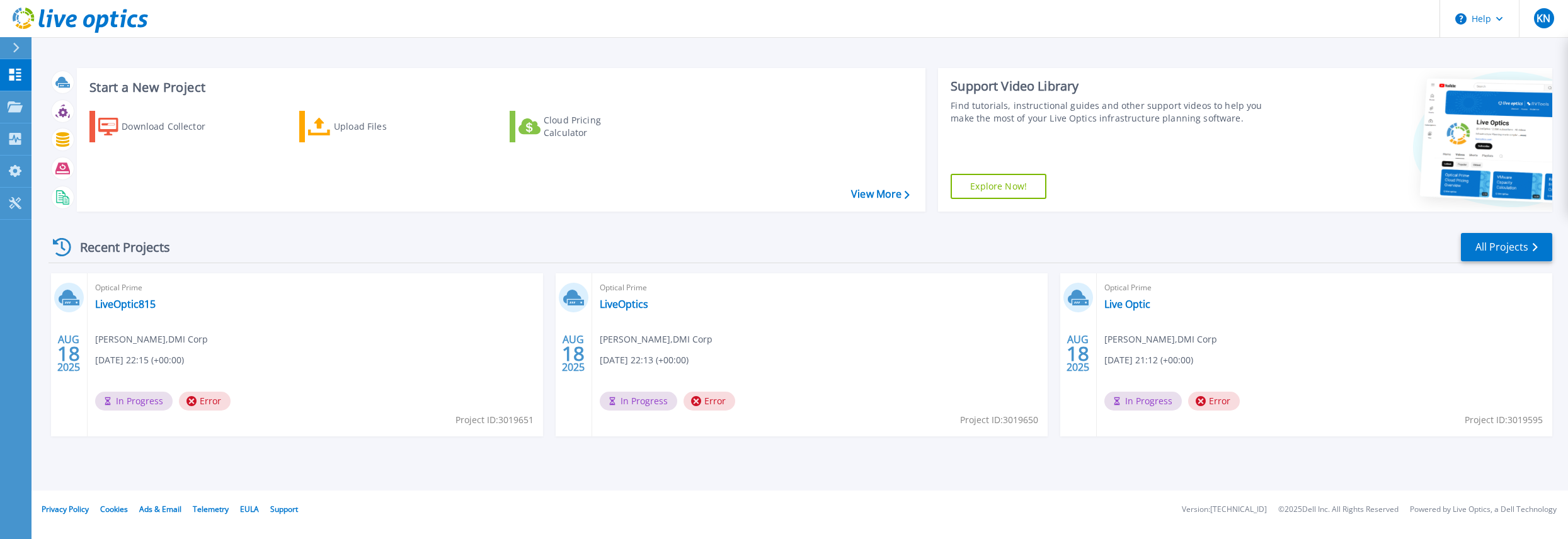
click at [787, 337] on div "Optical Prime LiveOptics Keith Nguyen , DMI Corp 08/18/2025, 22:13 (+00:00) In …" at bounding box center [820, 355] width 455 height 163
click at [1515, 249] on link "All Projects" at bounding box center [1506, 248] width 91 height 29
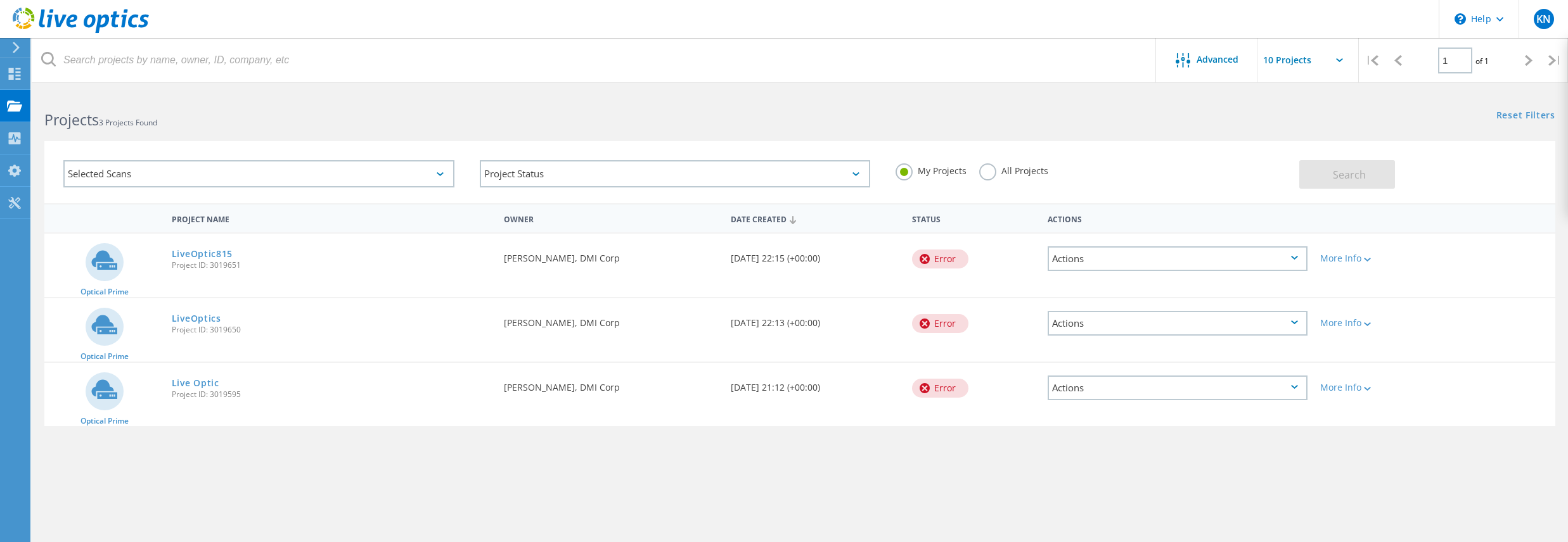
click at [1258, 269] on div "Actions" at bounding box center [1177, 259] width 259 height 25
click at [1127, 262] on div "Project Details" at bounding box center [1177, 259] width 257 height 20
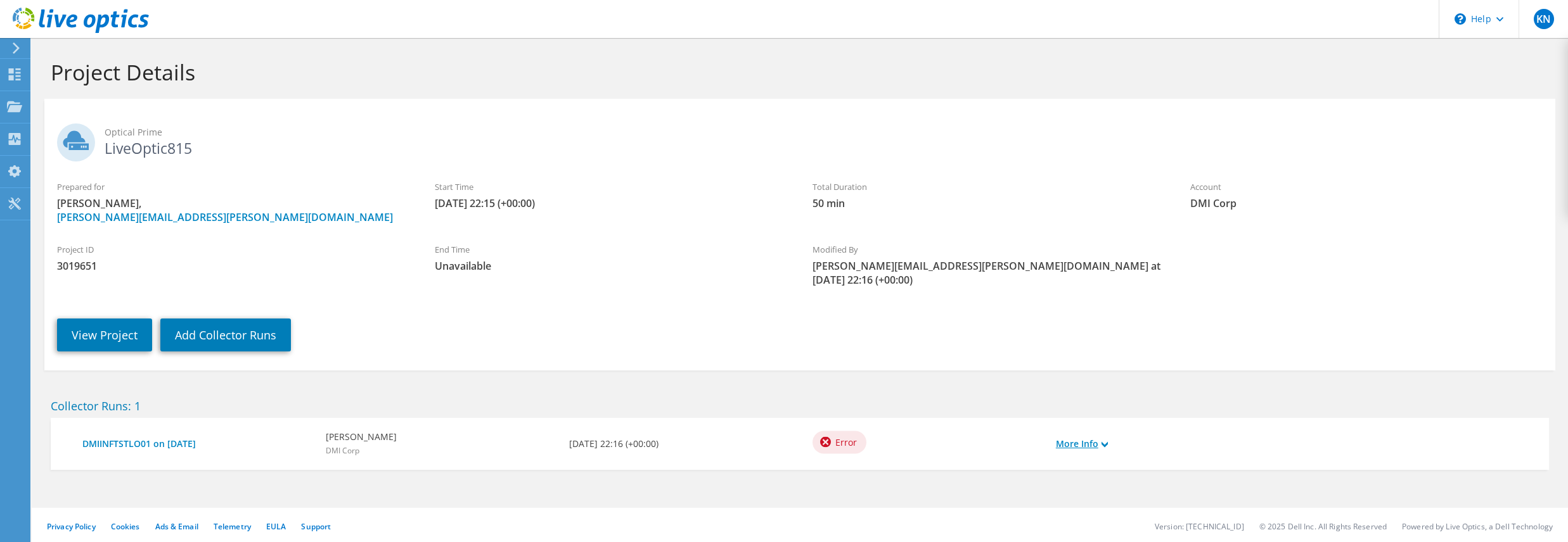
click at [1094, 437] on link "More Info" at bounding box center [1082, 444] width 52 height 14
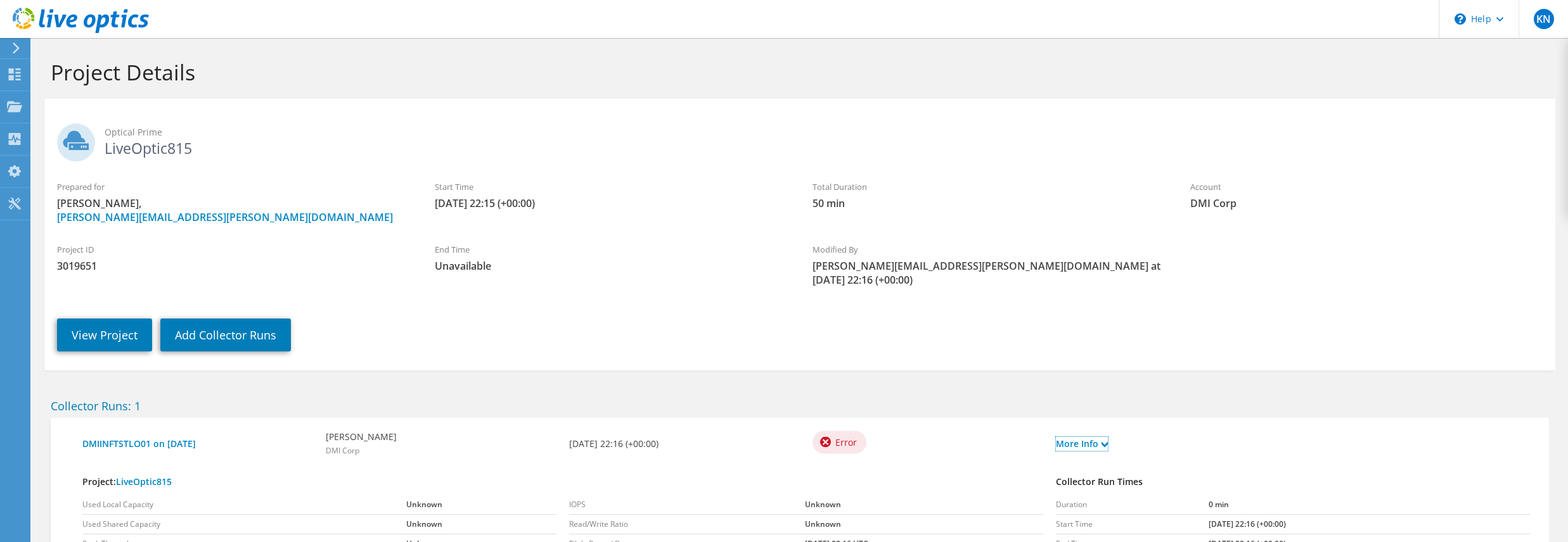
scroll to position [92, 0]
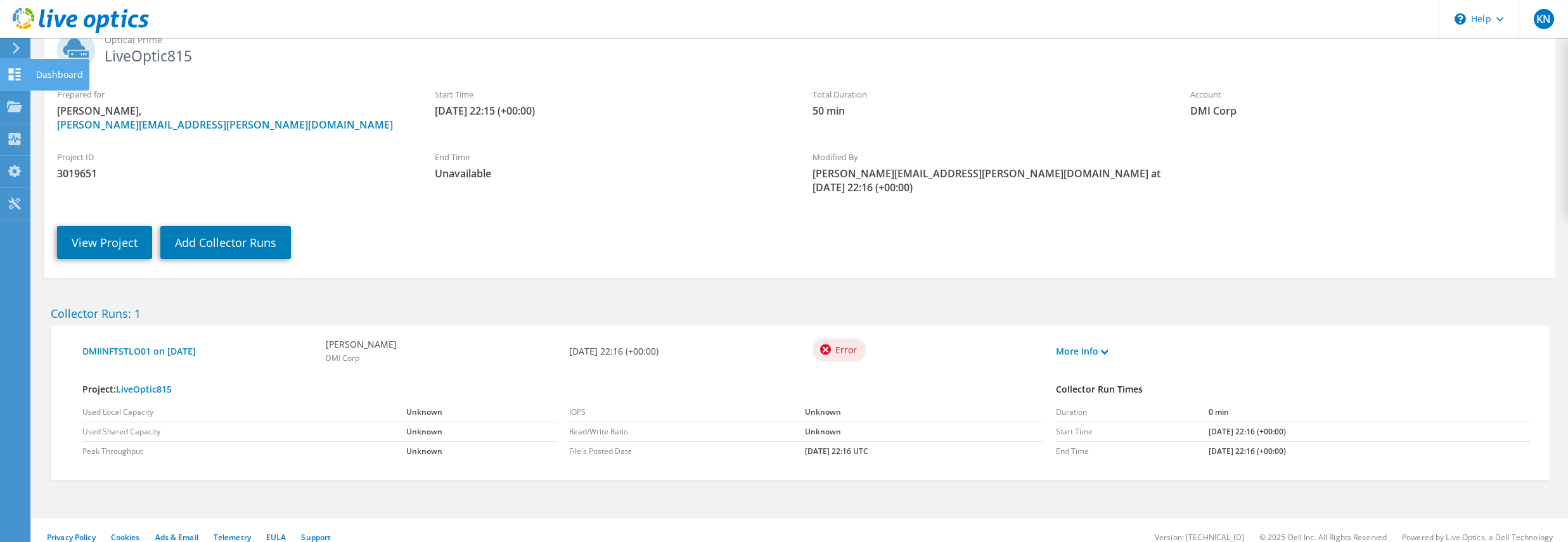
click at [11, 76] on use at bounding box center [15, 74] width 12 height 12
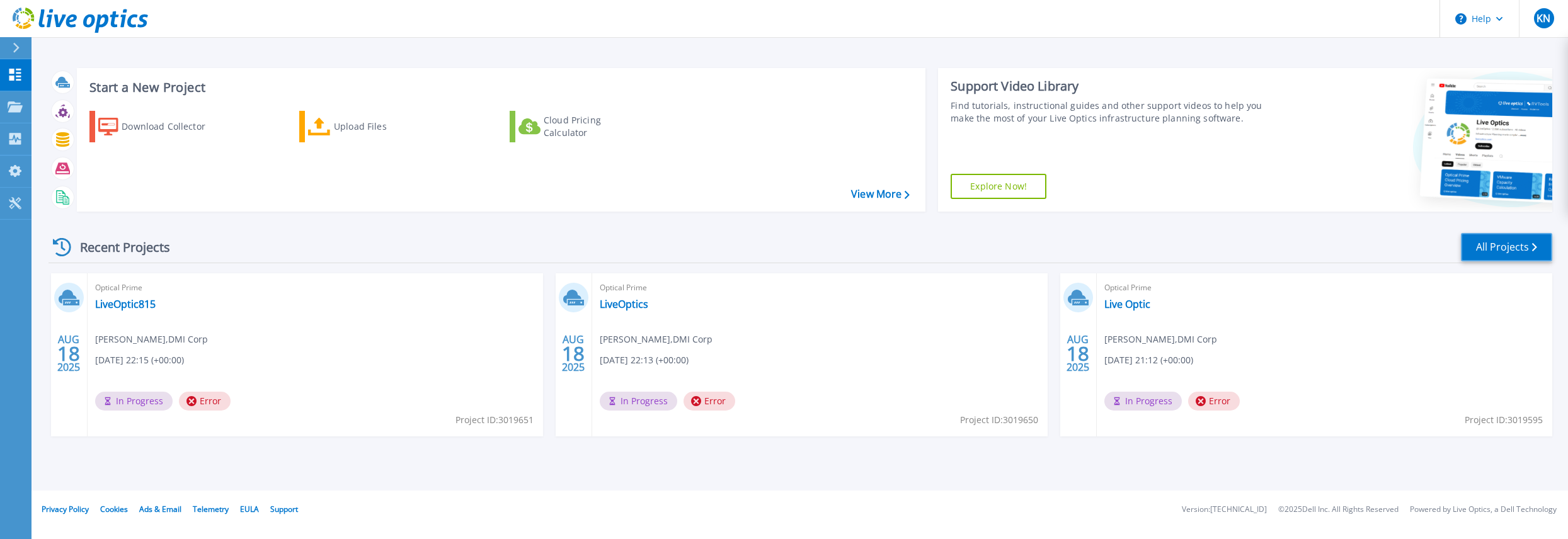
click at [1500, 255] on link "All Projects" at bounding box center [1506, 248] width 91 height 29
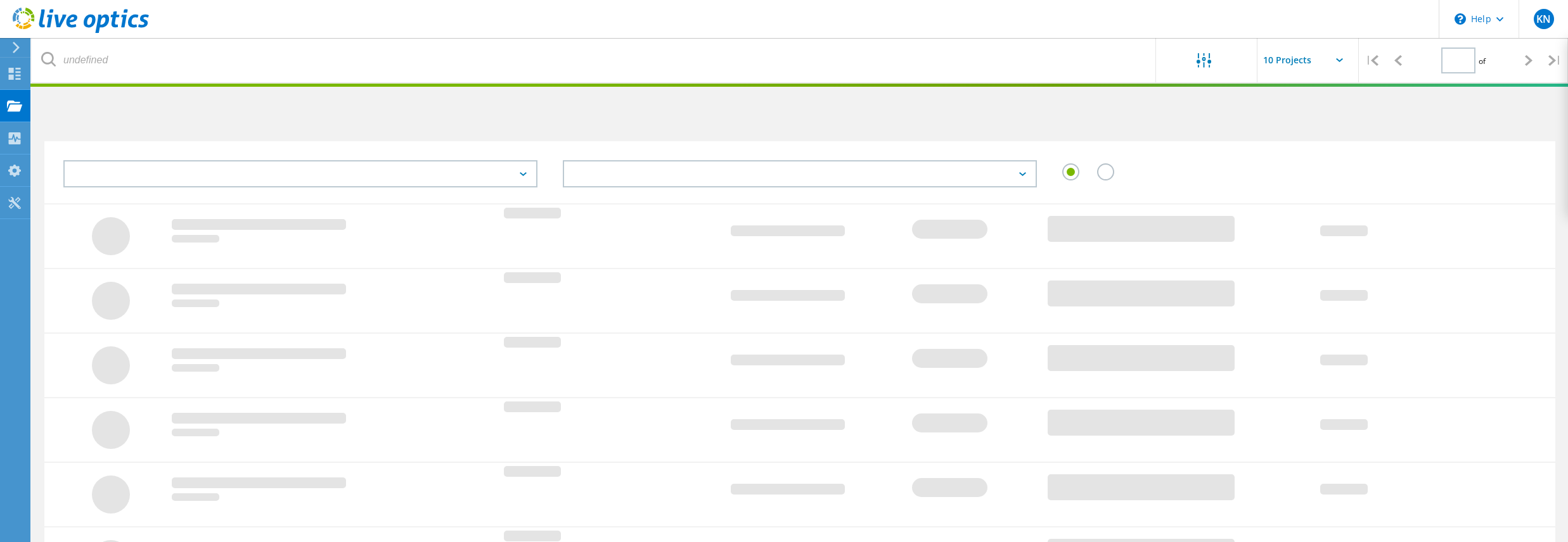
type input "1"
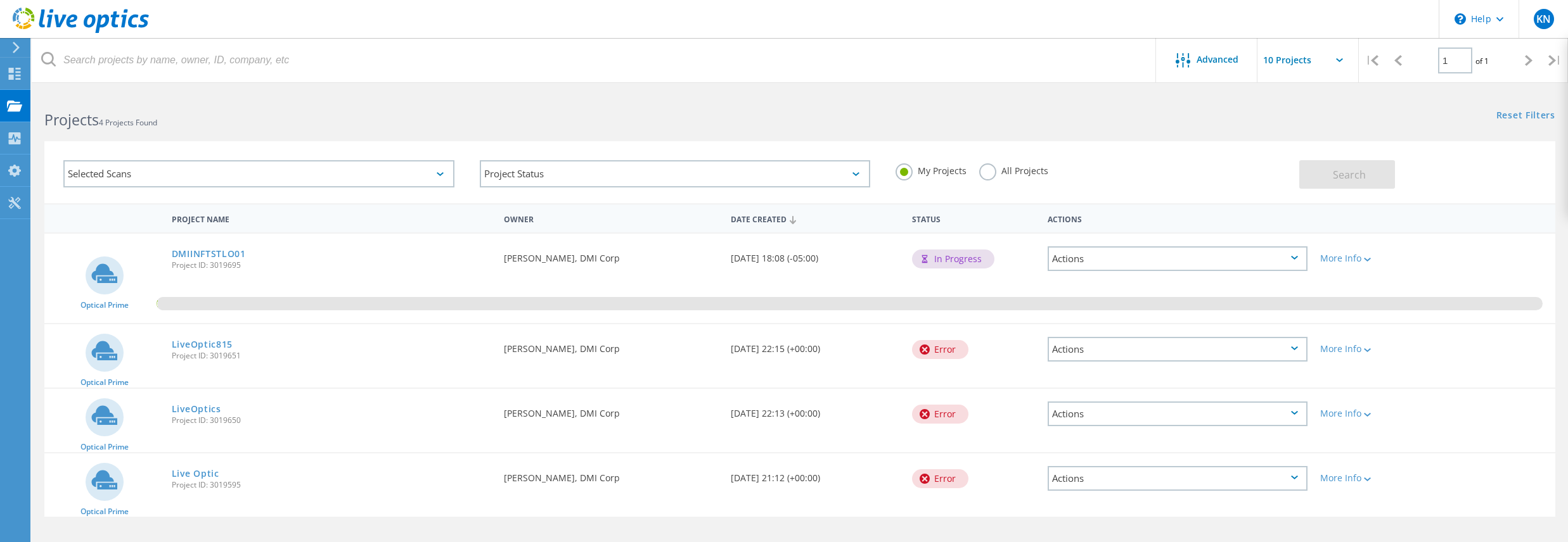
click at [1199, 346] on div "Actions" at bounding box center [1177, 349] width 259 height 25
click at [1199, 346] on div "Actions View Project Project Details Delete" at bounding box center [1177, 349] width 259 height 25
click at [1092, 364] on div "Delete" at bounding box center [1177, 369] width 257 height 20
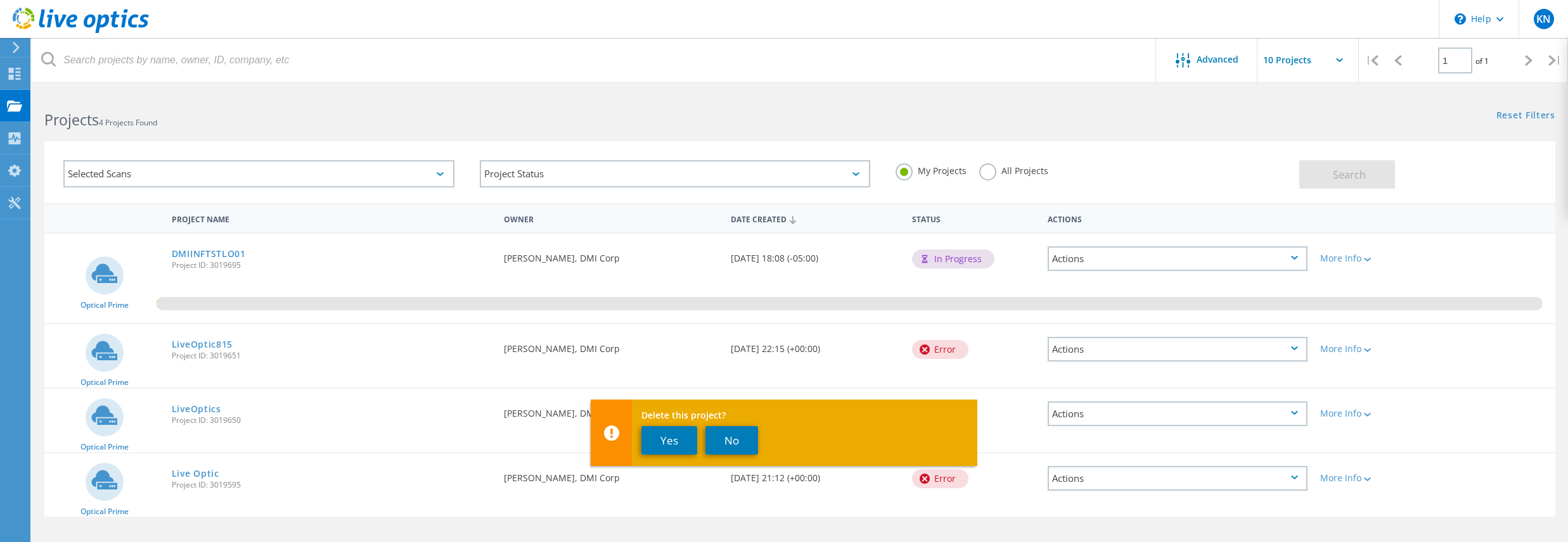
click at [641, 440] on div "Delete this project? Yes No" at bounding box center [784, 433] width 386 height 67
click at [647, 448] on button "Yes" at bounding box center [670, 441] width 56 height 29
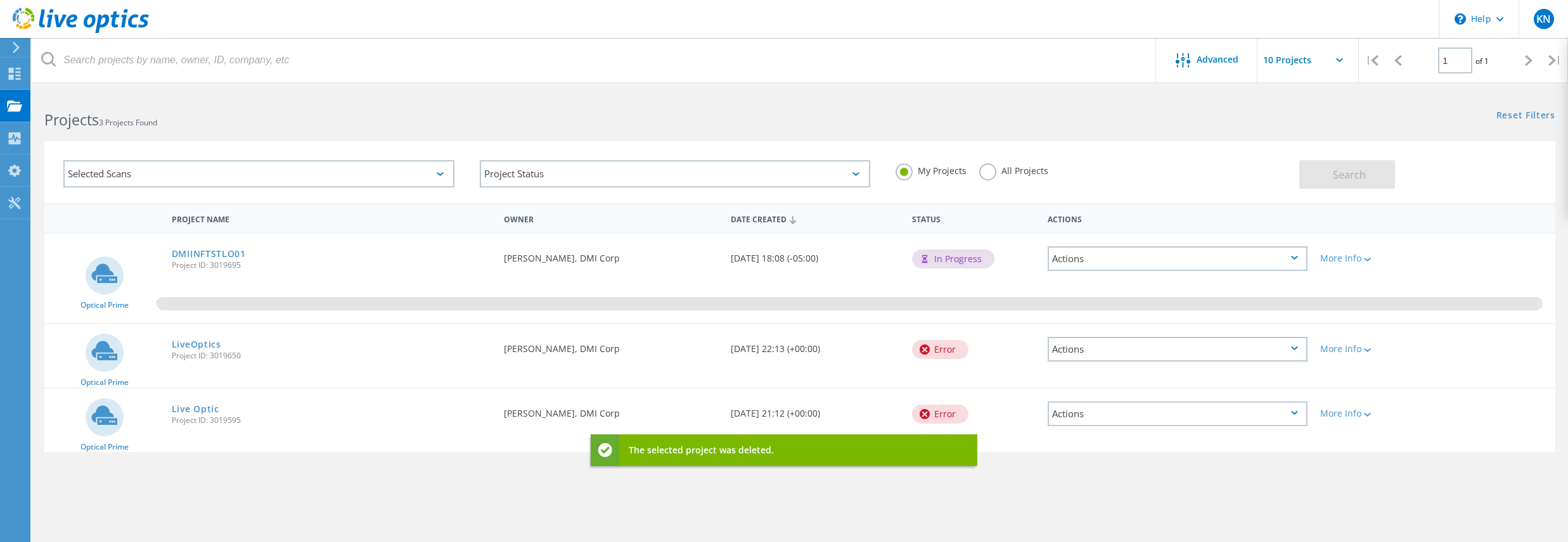
click at [1208, 344] on div "Actions" at bounding box center [1177, 349] width 259 height 25
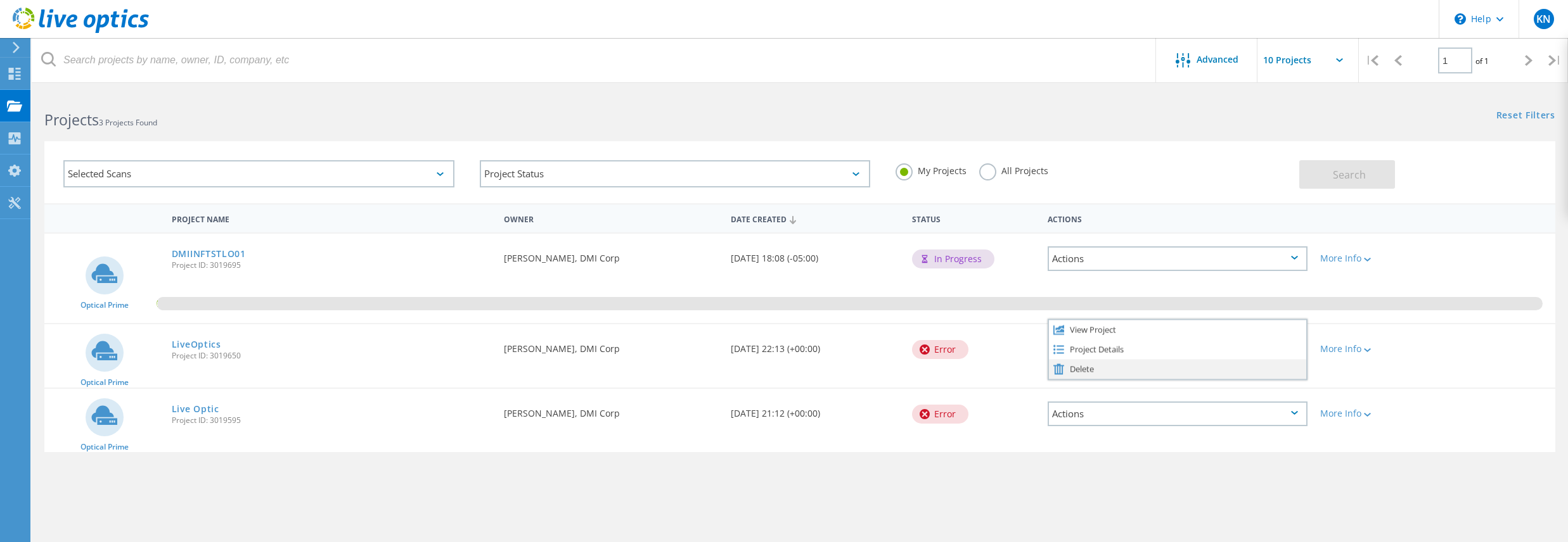
click at [1095, 364] on div "Delete" at bounding box center [1177, 369] width 257 height 20
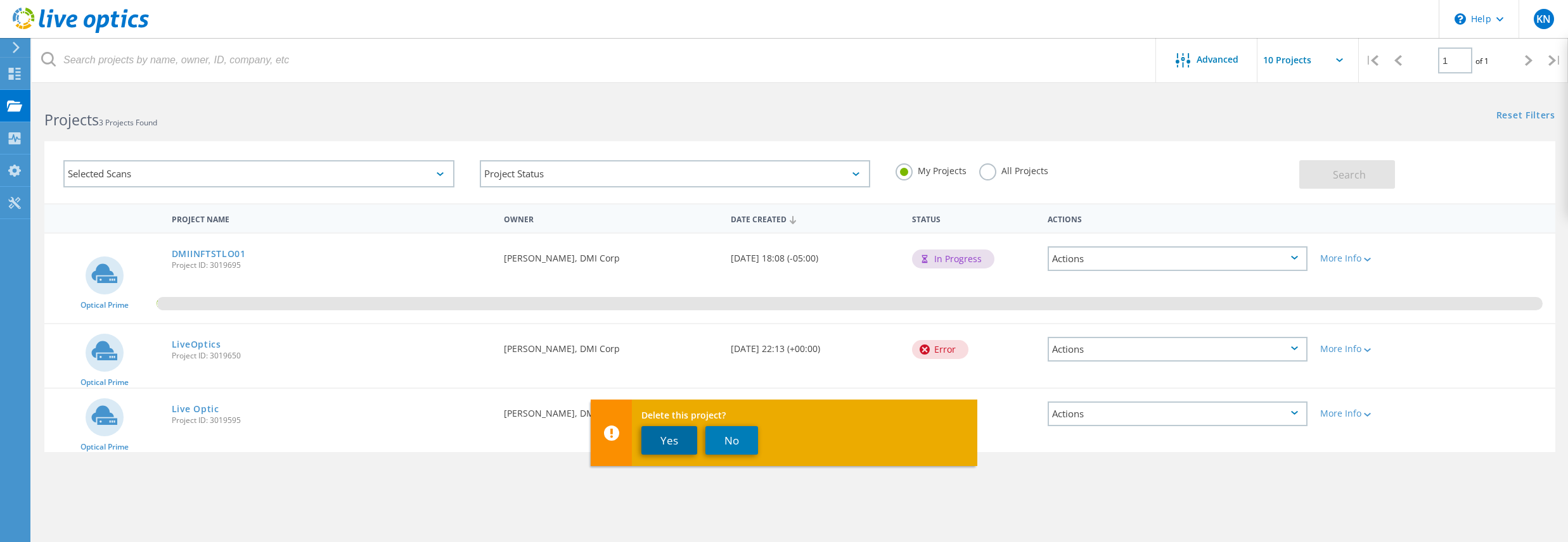
click at [678, 443] on button "Yes" at bounding box center [670, 441] width 56 height 29
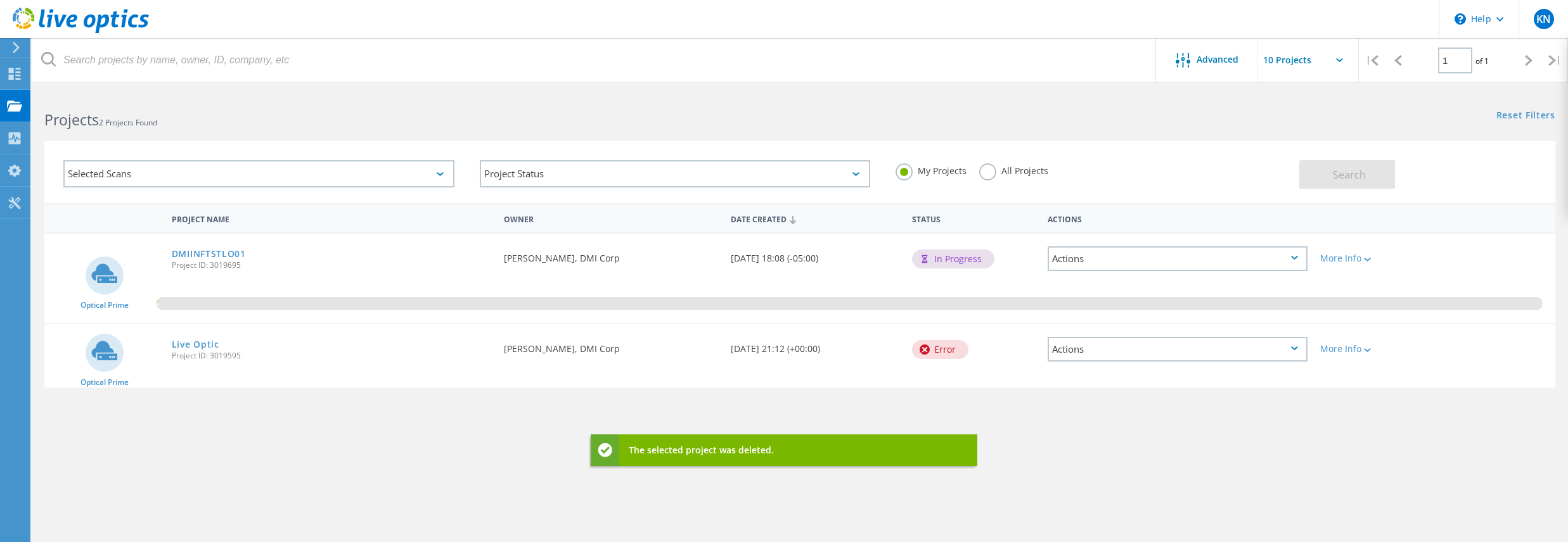
click at [1170, 343] on div "Actions" at bounding box center [1177, 349] width 259 height 25
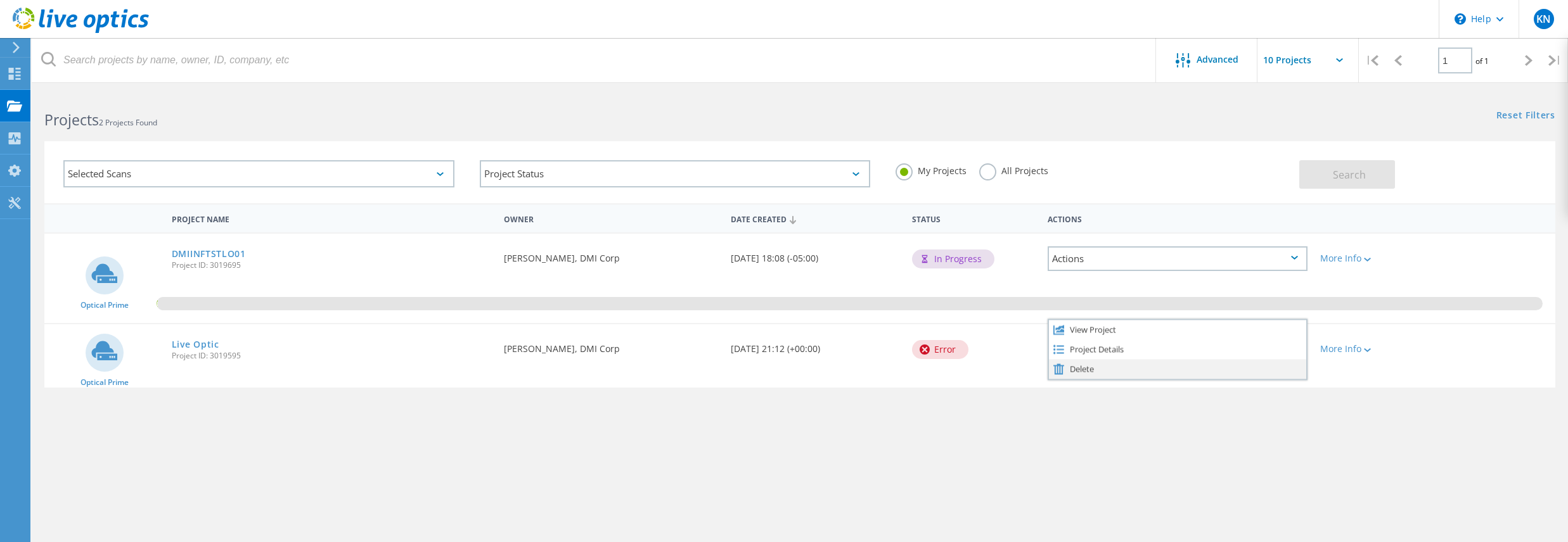
click at [1076, 367] on div "Delete" at bounding box center [1177, 369] width 257 height 20
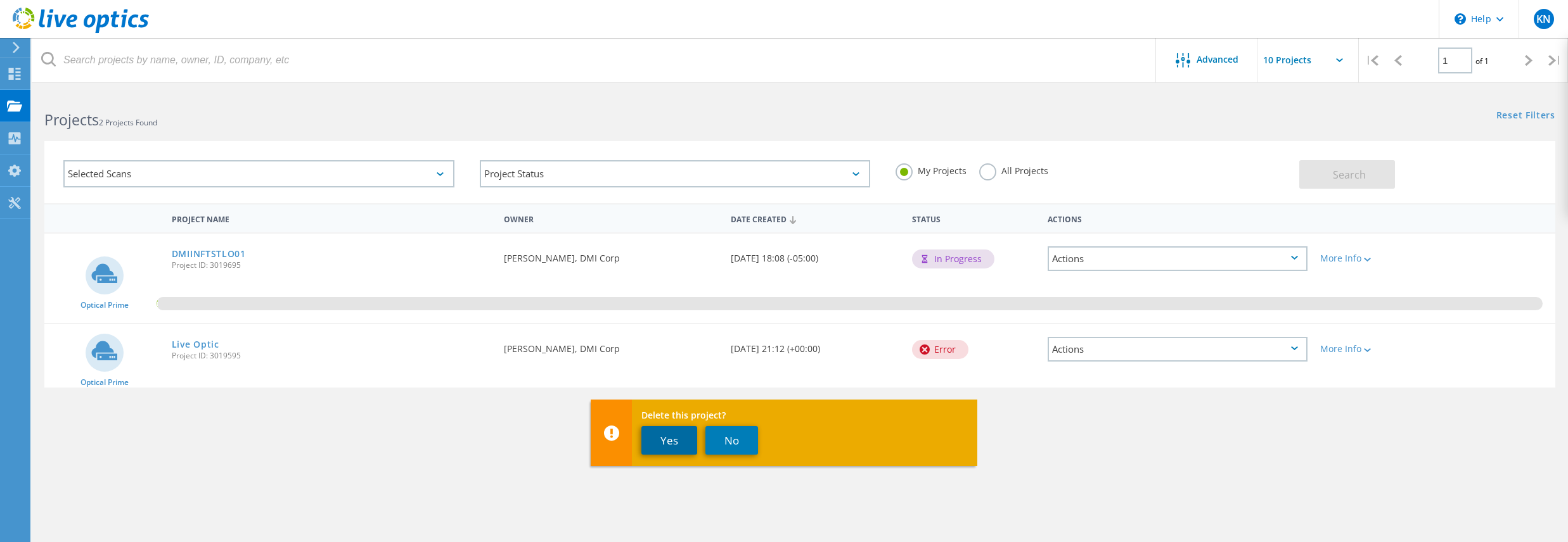
click at [670, 439] on button "Yes" at bounding box center [670, 441] width 56 height 29
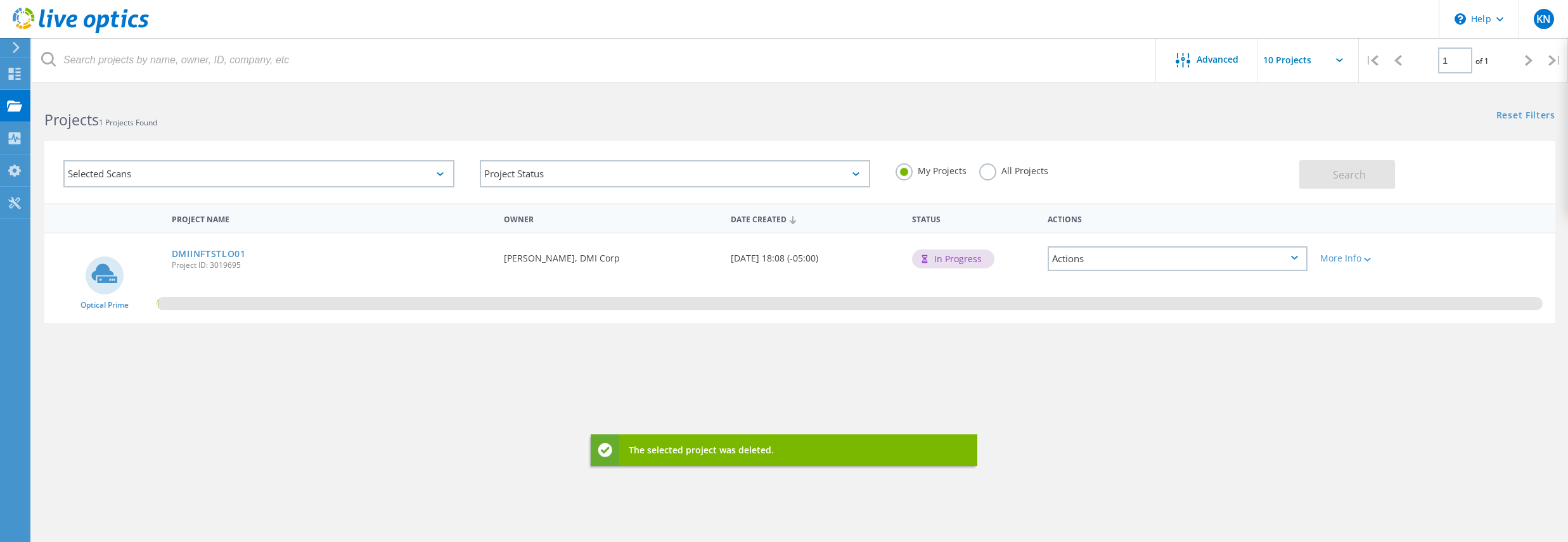
click at [1226, 403] on div "Project Name Owner Date Created Status Actions Optical Prime DMIINFTSTLO01 Proj…" at bounding box center [800, 368] width 1511 height 329
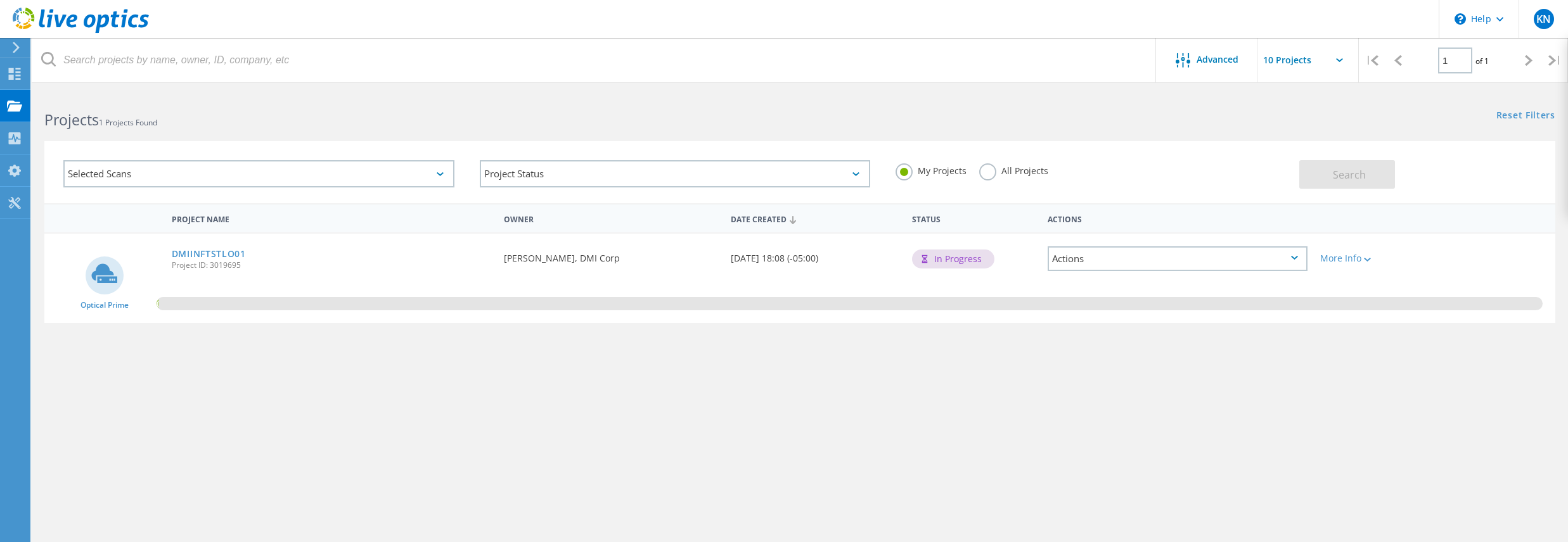
click at [1512, 417] on div "Project Name Owner Date Created Status Actions Optical Prime DMIINFTSTLO01 Proj…" at bounding box center [800, 368] width 1511 height 329
